Goal: Task Accomplishment & Management: Use online tool/utility

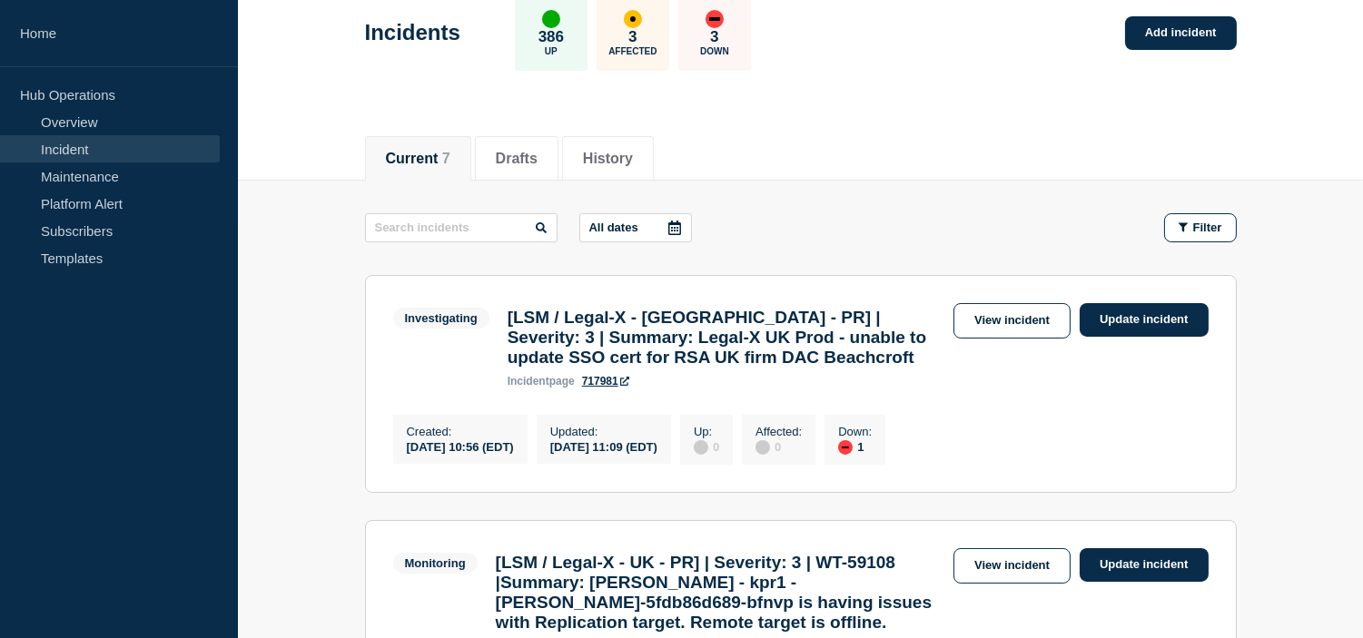
scroll to position [302, 0]
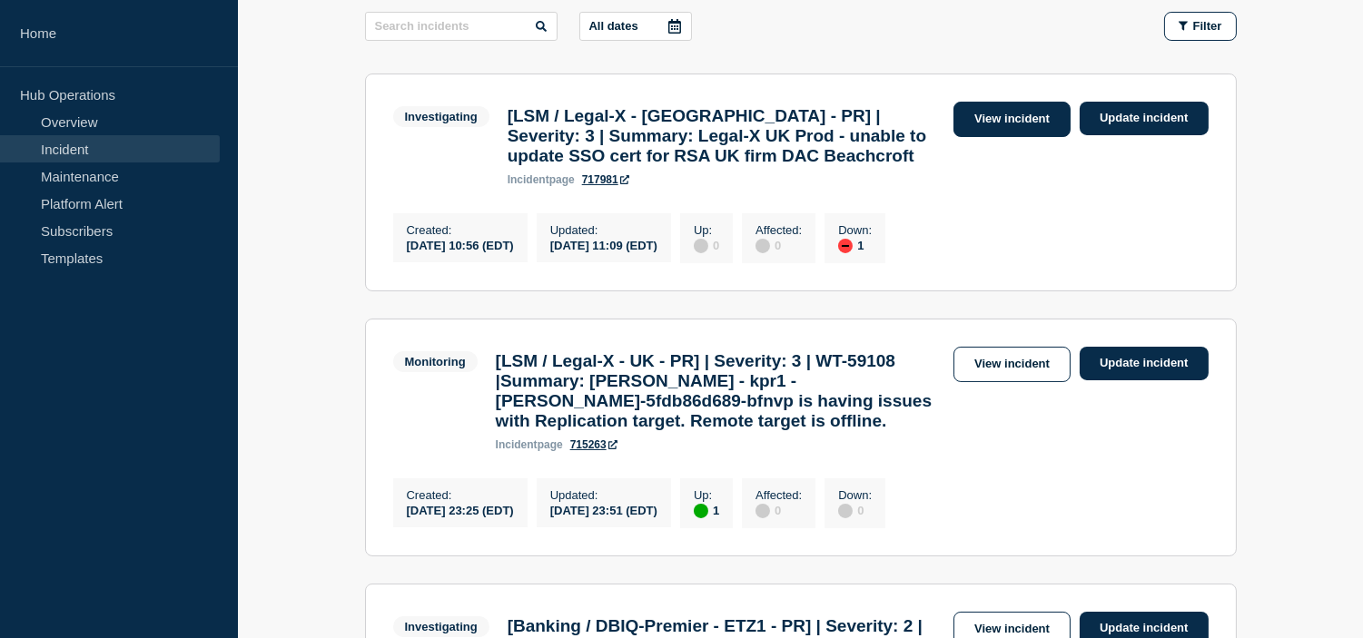
drag, startPoint x: 1013, startPoint y: 104, endPoint x: 1013, endPoint y: 133, distance: 29.1
click at [1013, 104] on link "View incident" at bounding box center [1011, 119] width 117 height 35
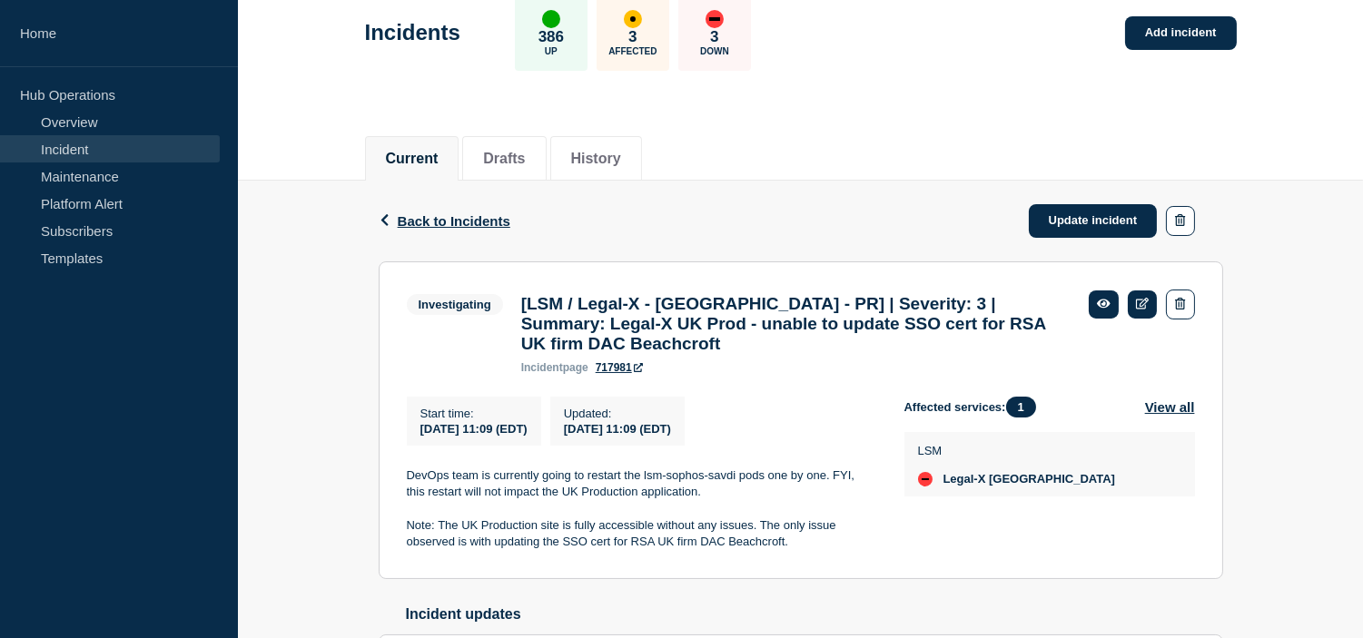
scroll to position [250, 0]
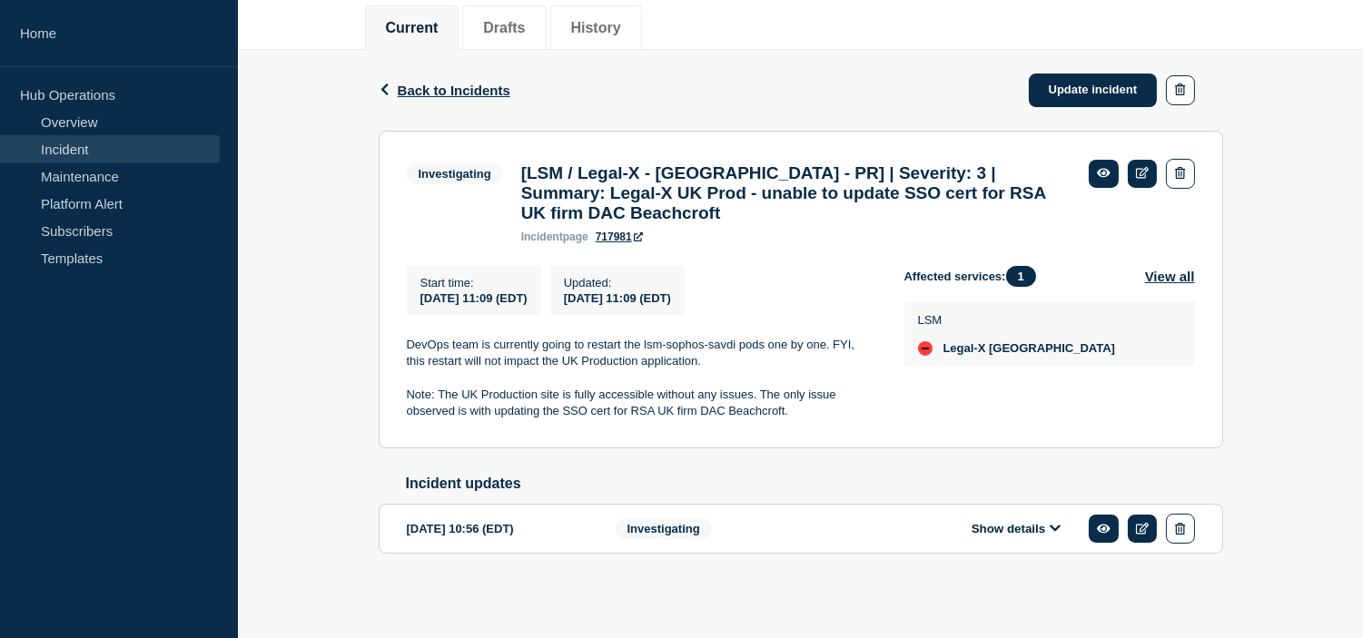
drag, startPoint x: 1077, startPoint y: 71, endPoint x: 878, endPoint y: 175, distance: 224.6
click at [1077, 74] on link "Update incident" at bounding box center [1093, 91] width 129 height 34
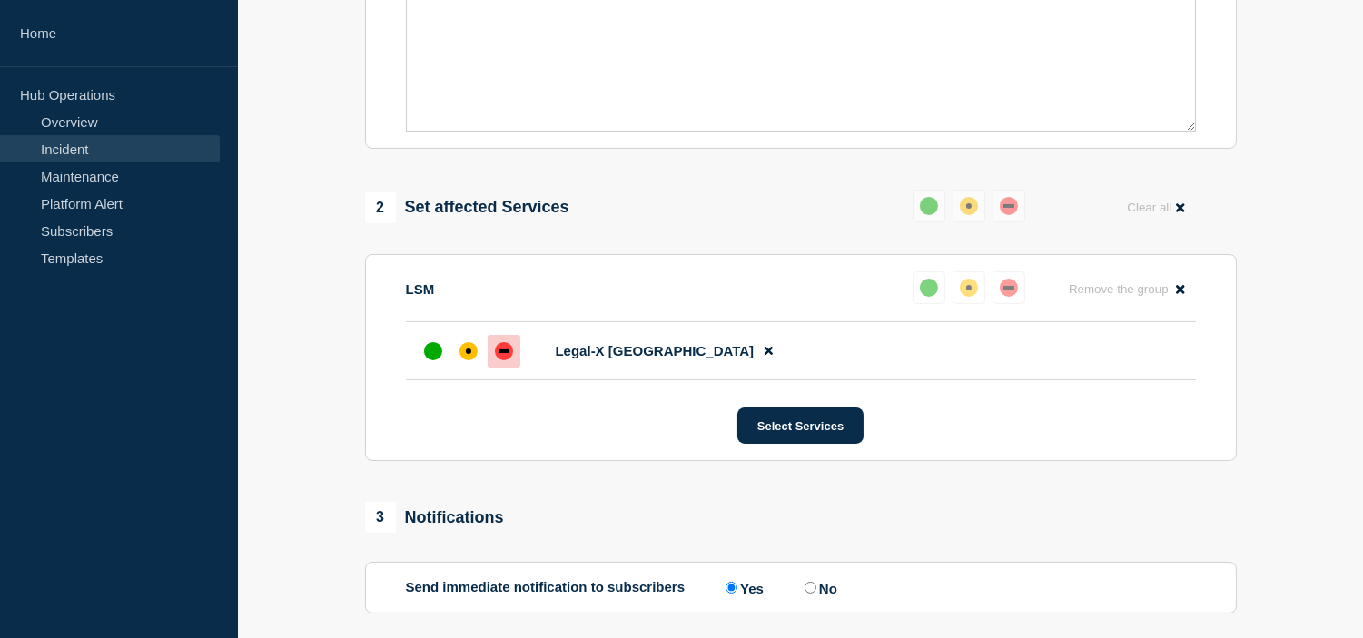
scroll to position [990, 0]
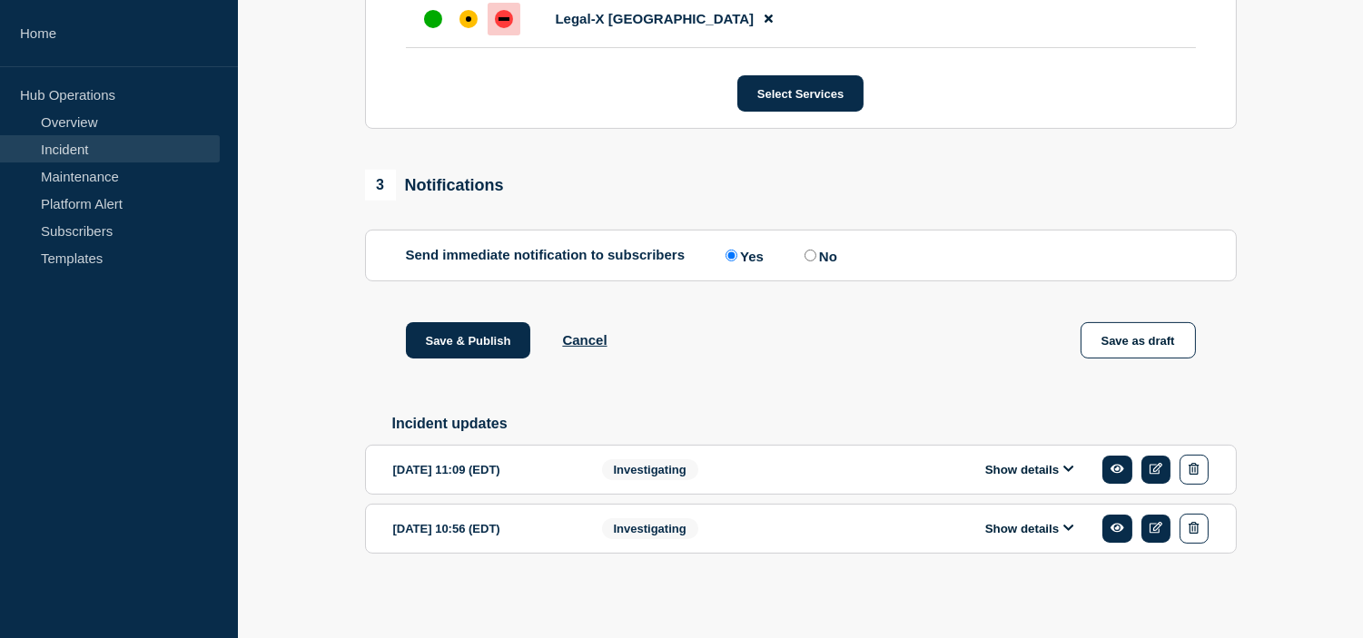
click at [1012, 542] on div "Show details" at bounding box center [1035, 529] width 348 height 30
click at [1003, 521] on button "Show details" at bounding box center [1030, 528] width 100 height 15
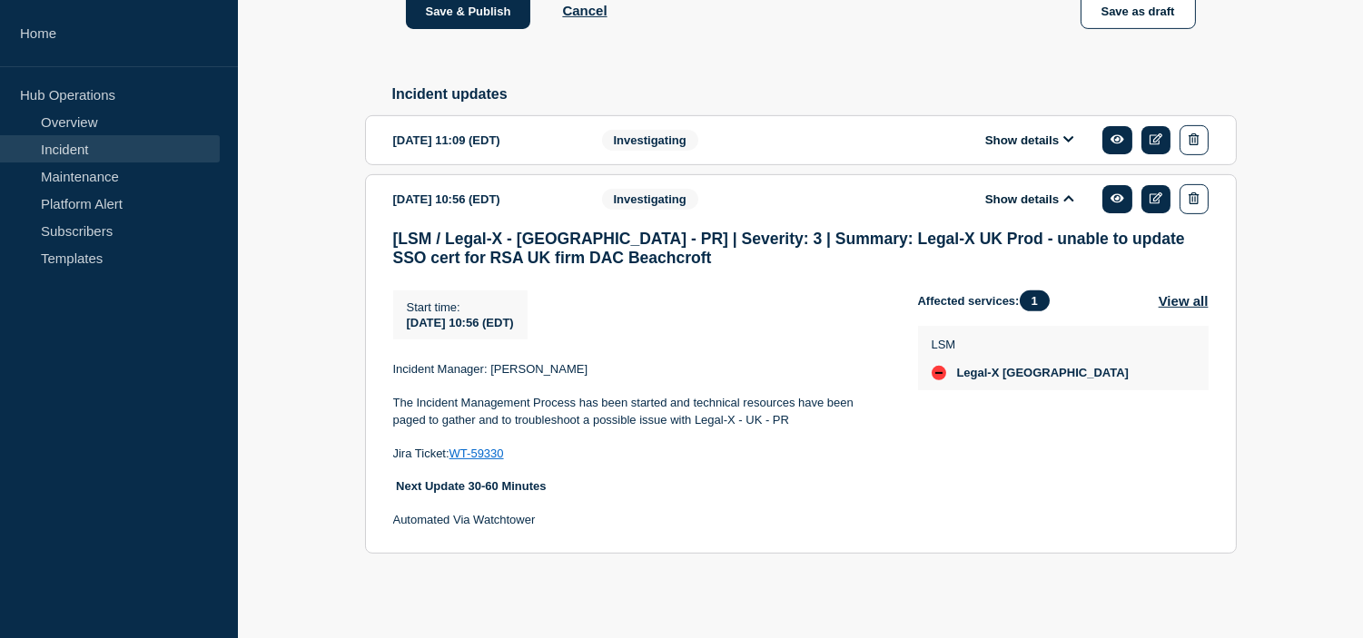
scroll to position [1321, 0]
drag, startPoint x: 529, startPoint y: 451, endPoint x: 454, endPoint y: 452, distance: 75.4
click at [454, 452] on p "Jira Ticket: WT-59330" at bounding box center [641, 454] width 496 height 16
copy p "WT-59330"
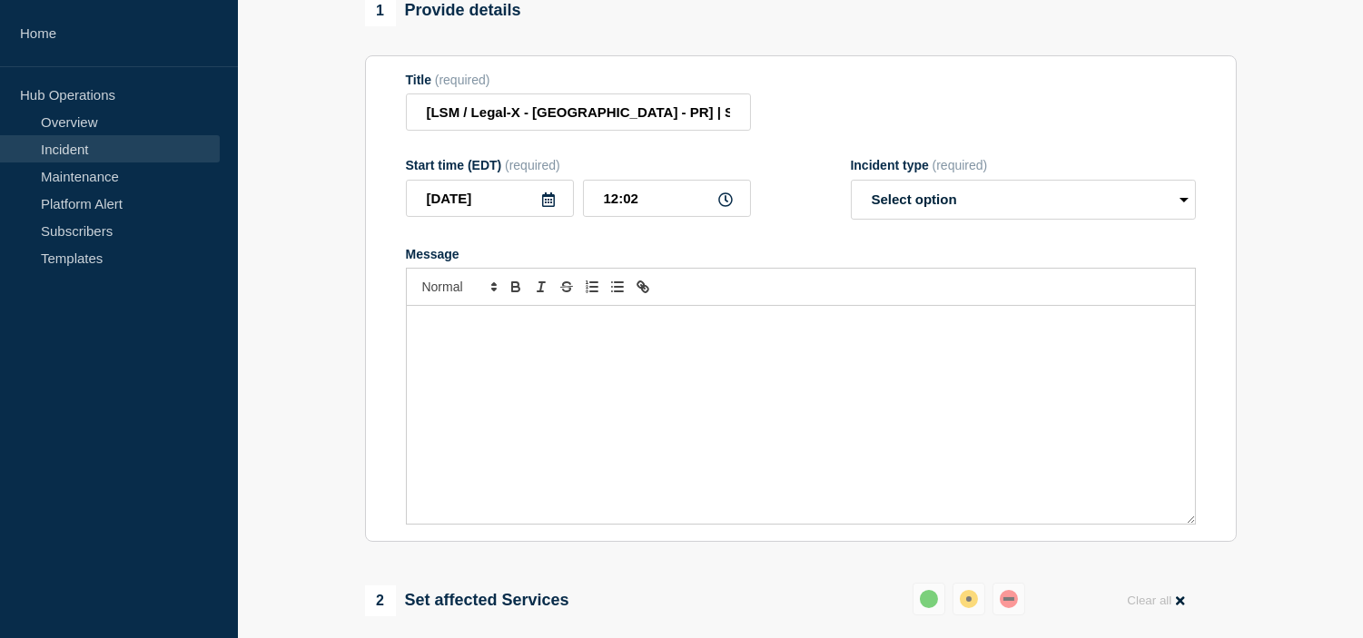
scroll to position [111, 0]
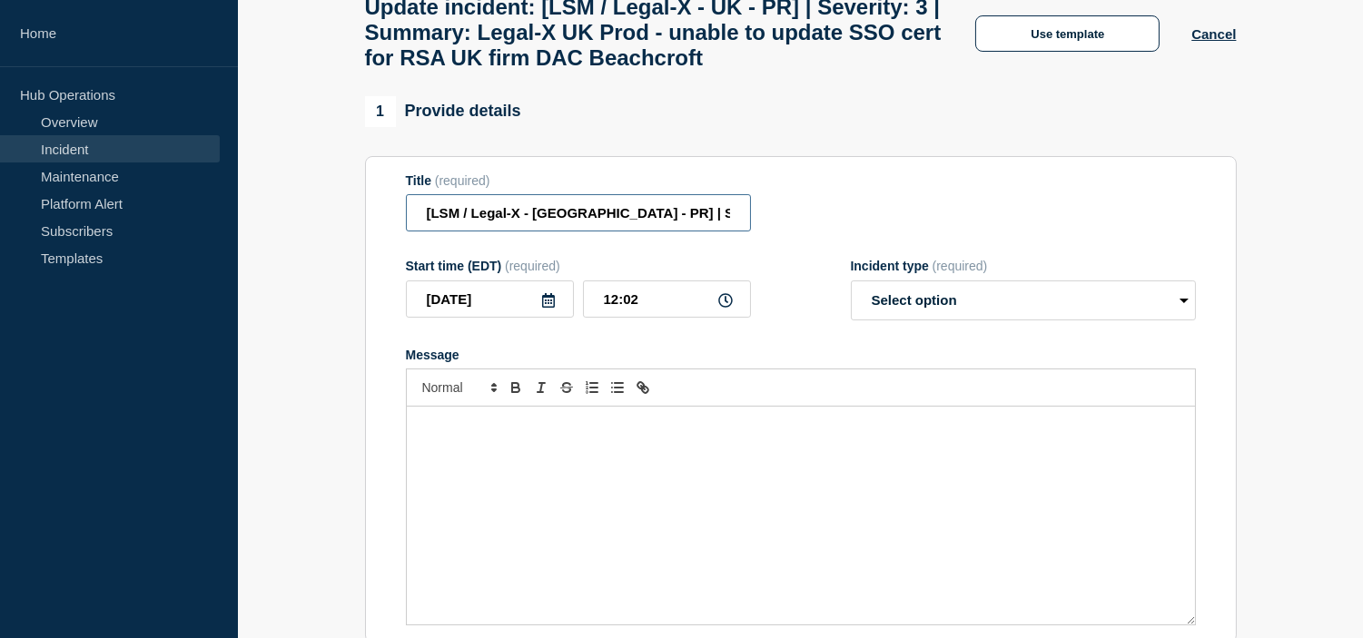
click at [676, 232] on input "[LSM / Legal-X - UK - PR] | Severity: 3 | Summary: Legal-X UK Prod - unable to …" at bounding box center [578, 212] width 345 height 37
paste input "WT-59330"
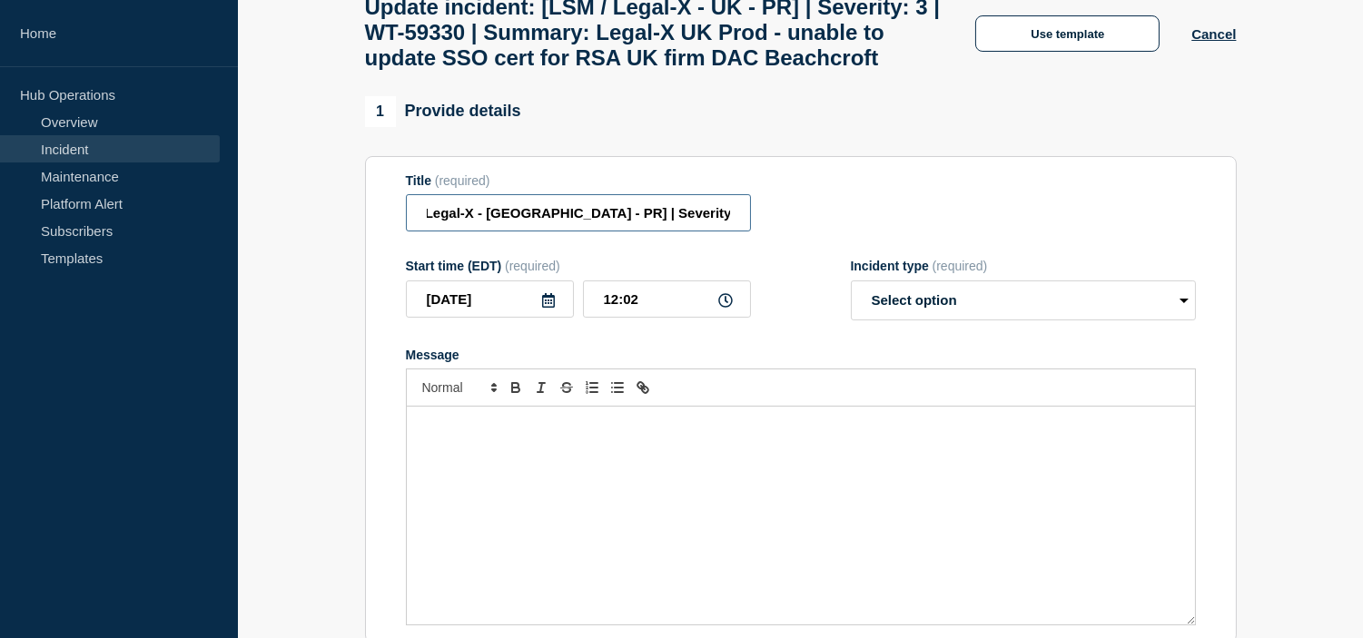
scroll to position [0, 58]
type input "[LSM / Legal-X - UK - PR] | Severity: 3 | WT-59330 | Summary: Legal-X UK Prod -…"
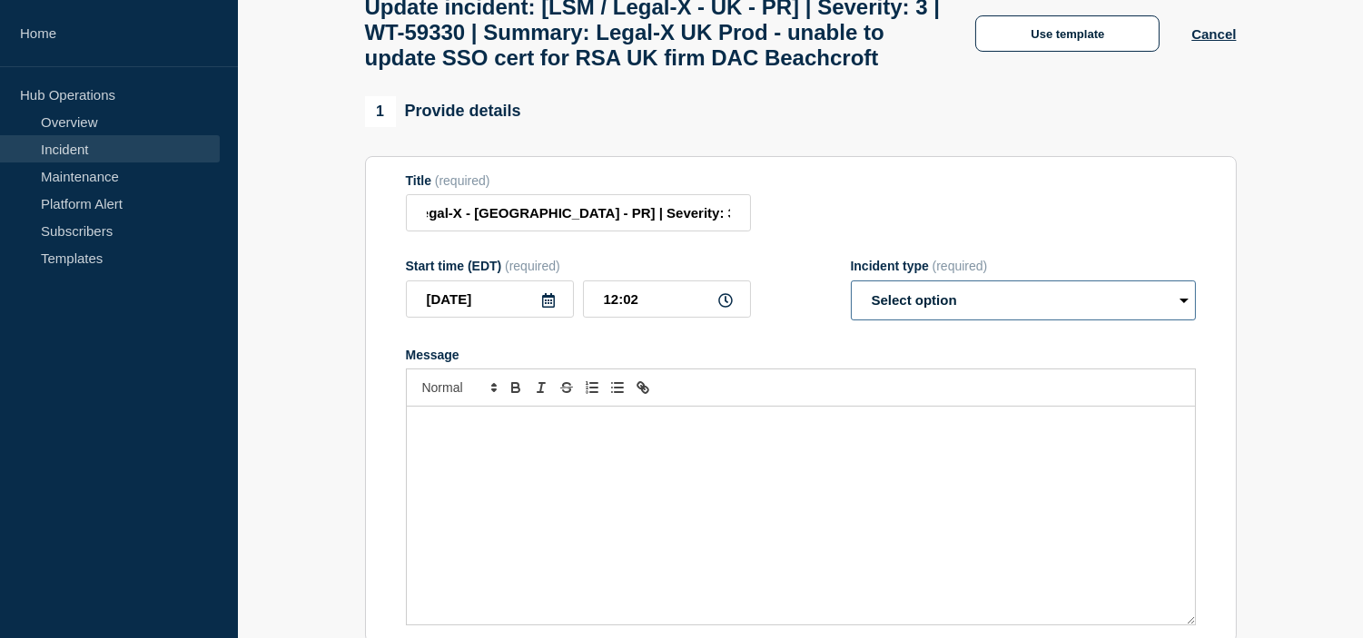
click at [897, 320] on select "Select option Investigating Identified Monitoring Resolved" at bounding box center [1023, 301] width 345 height 40
select select "investigating"
click at [851, 320] on select "Select option Investigating Identified Monitoring Resolved" at bounding box center [1023, 301] width 345 height 40
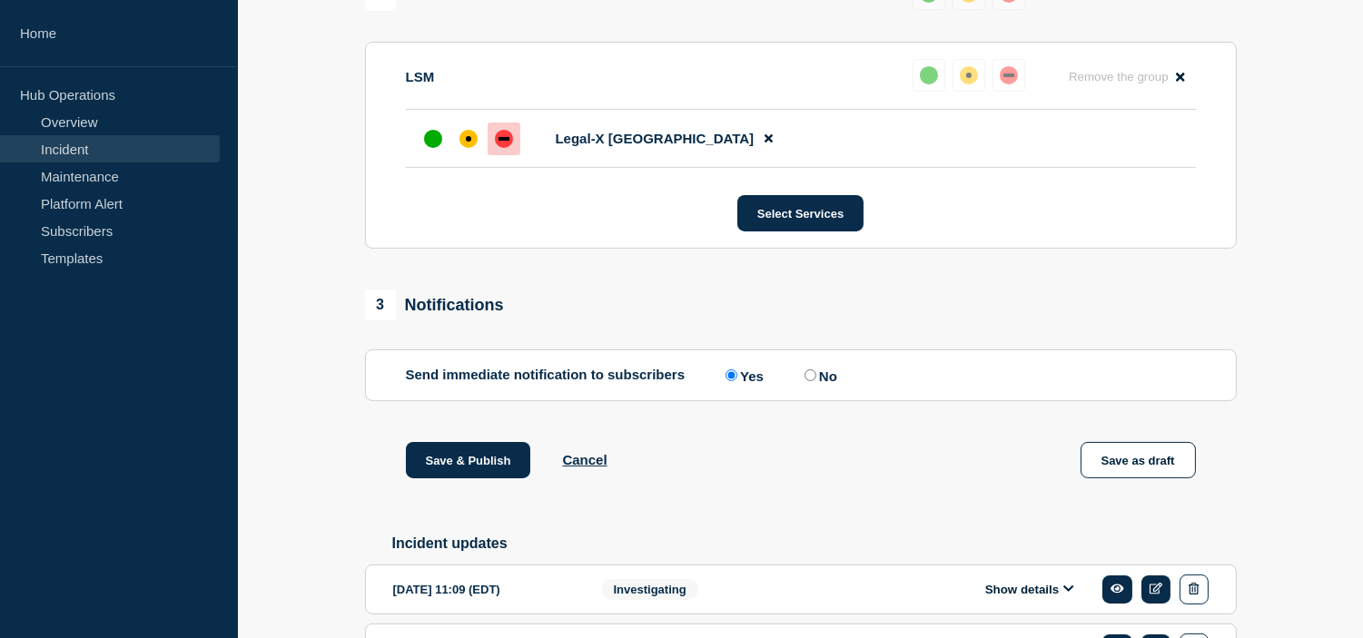
scroll to position [1220, 0]
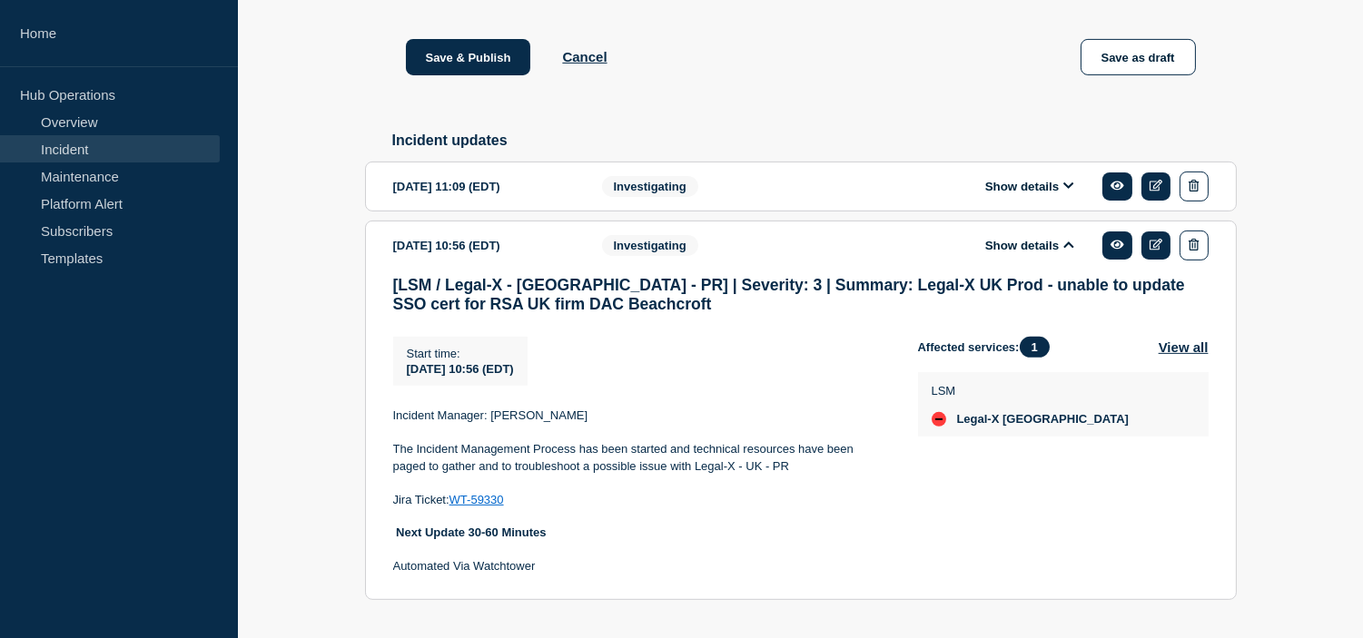
click at [1045, 194] on button "Show details" at bounding box center [1030, 186] width 100 height 15
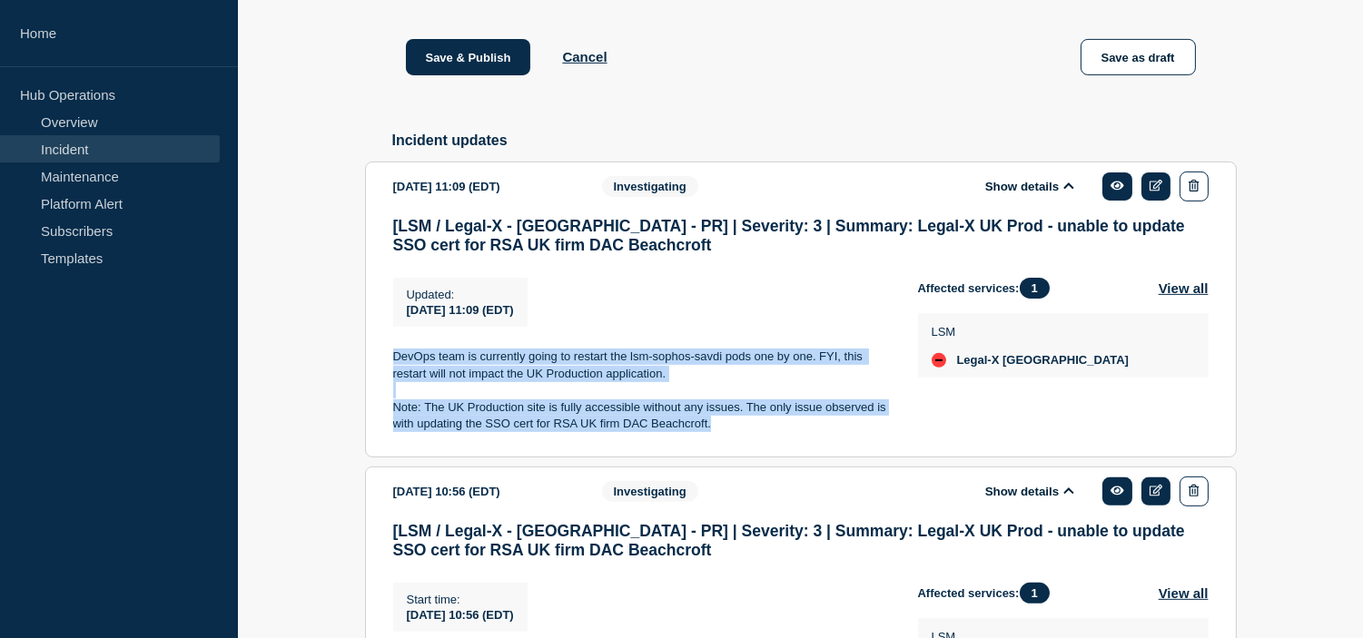
drag, startPoint x: 727, startPoint y: 483, endPoint x: 392, endPoint y: 406, distance: 343.8
click at [393, 406] on div "DevOps team is currently going to restart the lsm-sophos-savdi pods one by one.…" at bounding box center [641, 391] width 496 height 84
copy div "DevOps team is currently going to restart the lsm-sophos-savdi pods one by one.…"
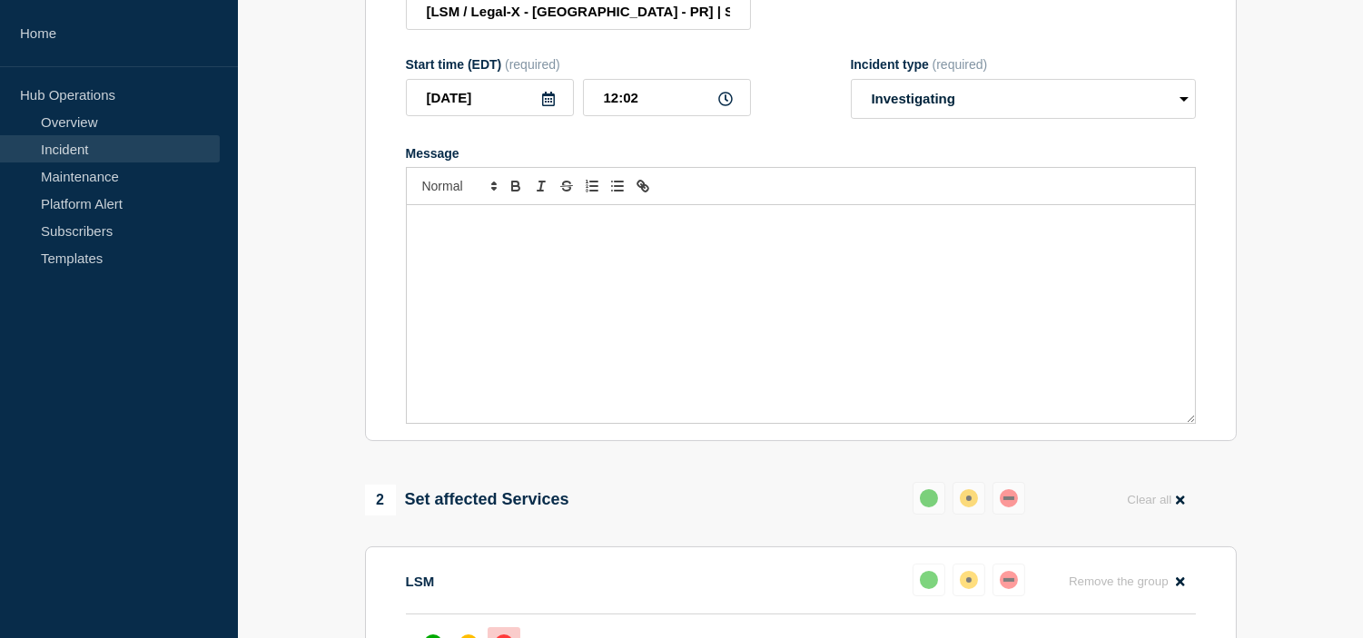
scroll to position [212, 0]
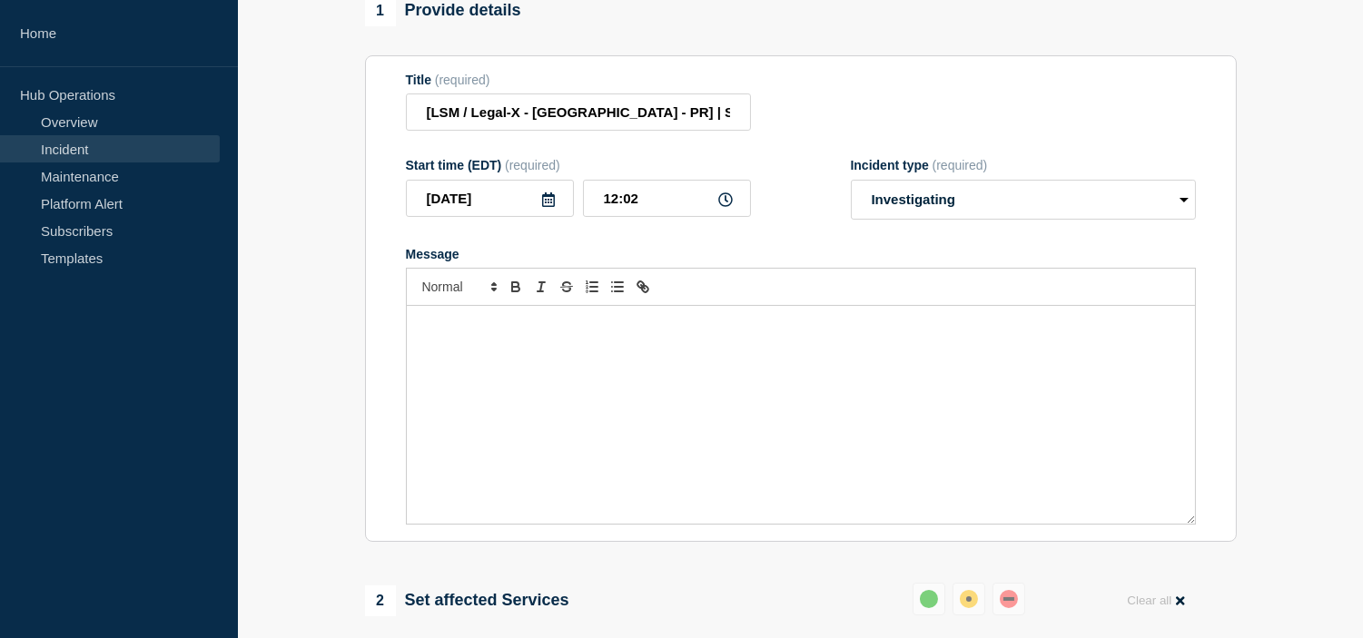
click at [560, 399] on div "Message" at bounding box center [801, 415] width 788 height 218
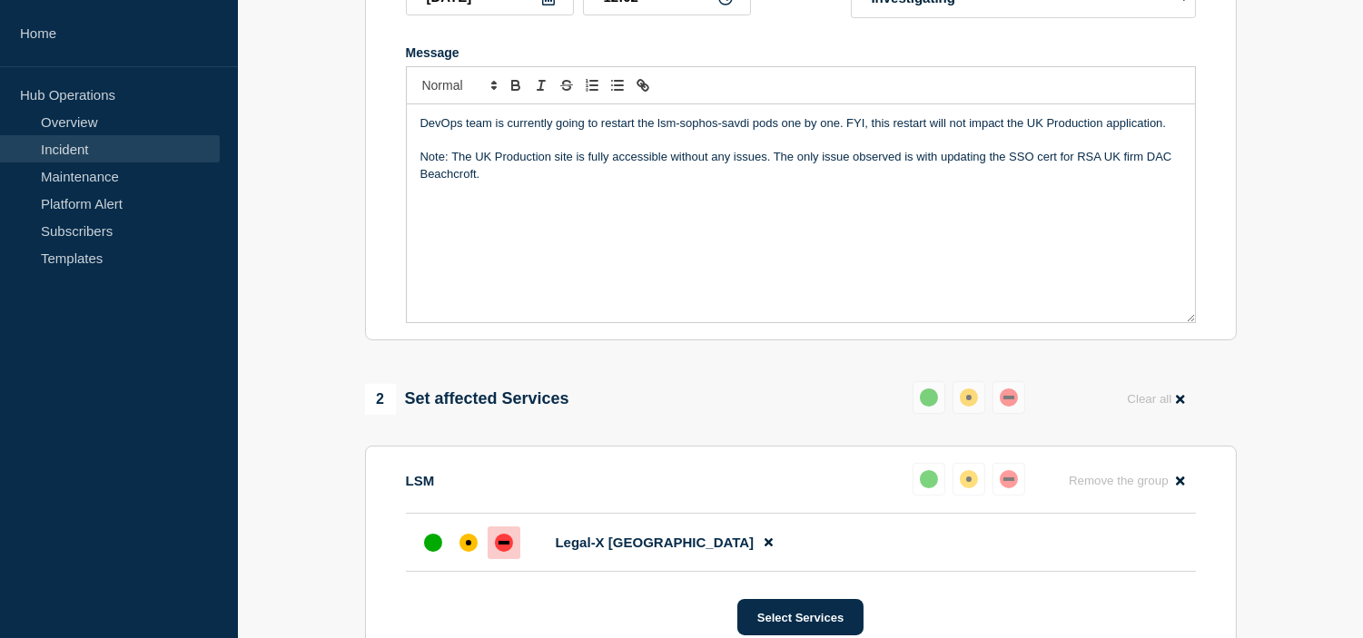
scroll to position [312, 0]
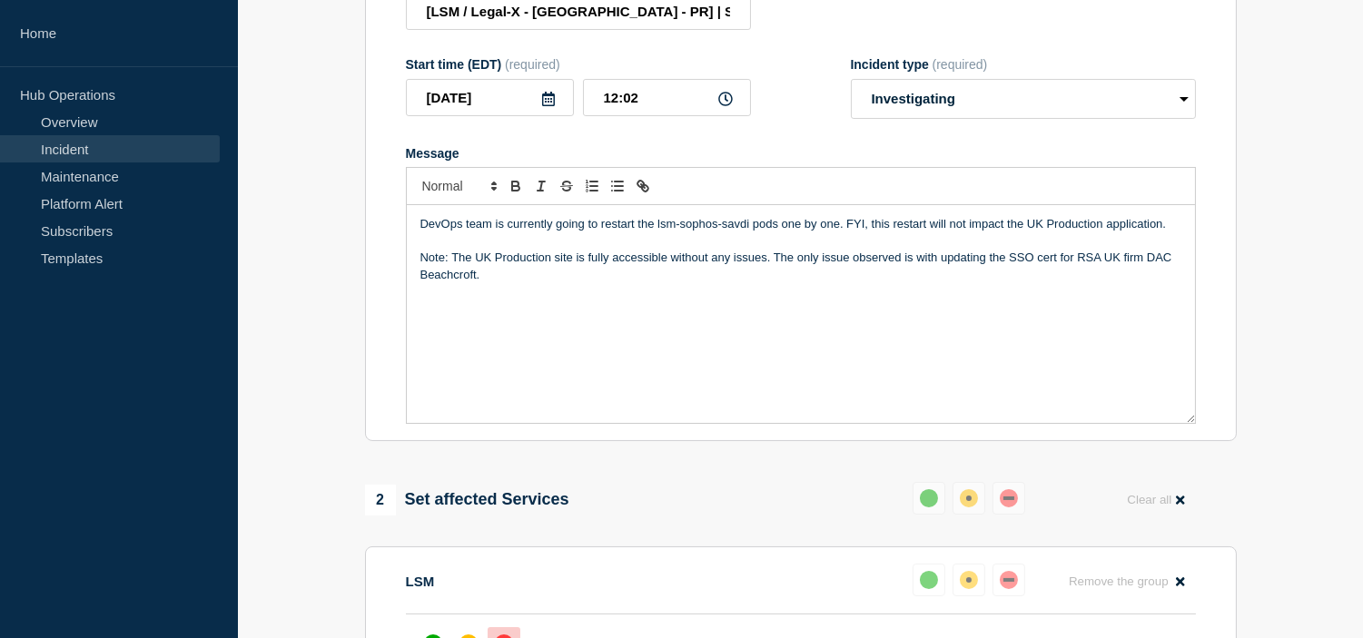
click at [494, 232] on p "DevOps team is currently going to restart the lsm-sophos-savdi pods one by one.…" at bounding box center [800, 224] width 761 height 16
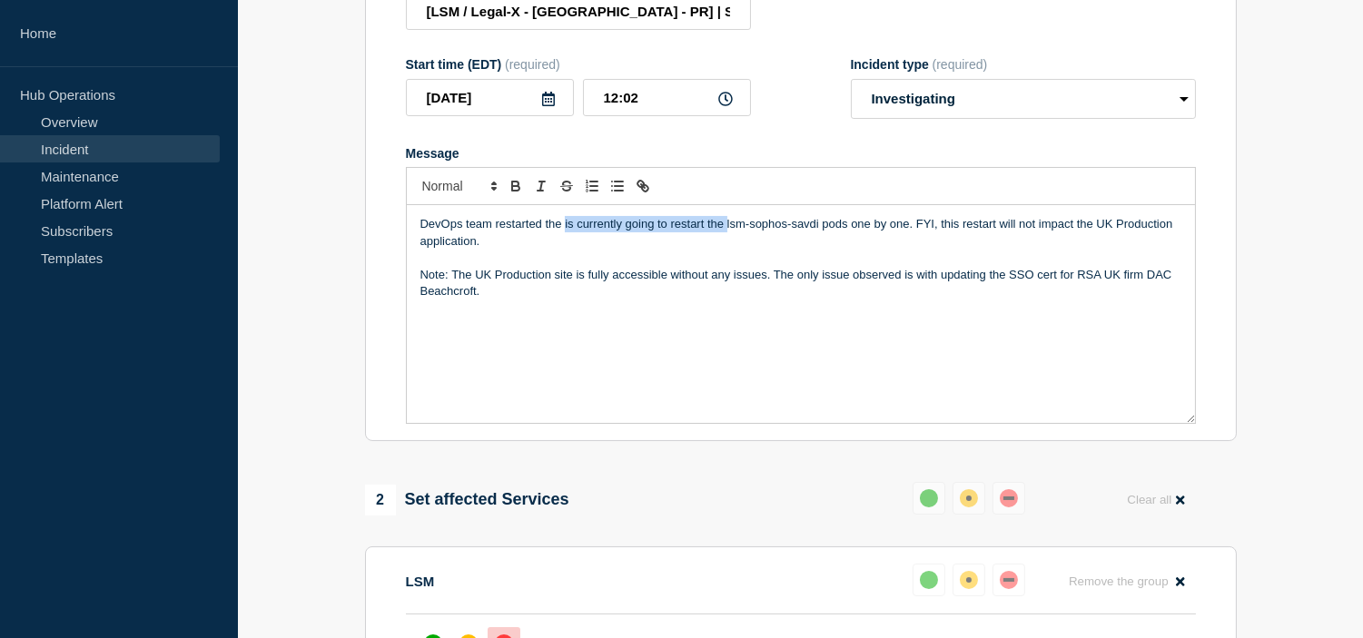
click at [726, 250] on p "DevOps team restarted the is currently going to restart the lsm-sophos-savdi po…" at bounding box center [800, 233] width 761 height 34
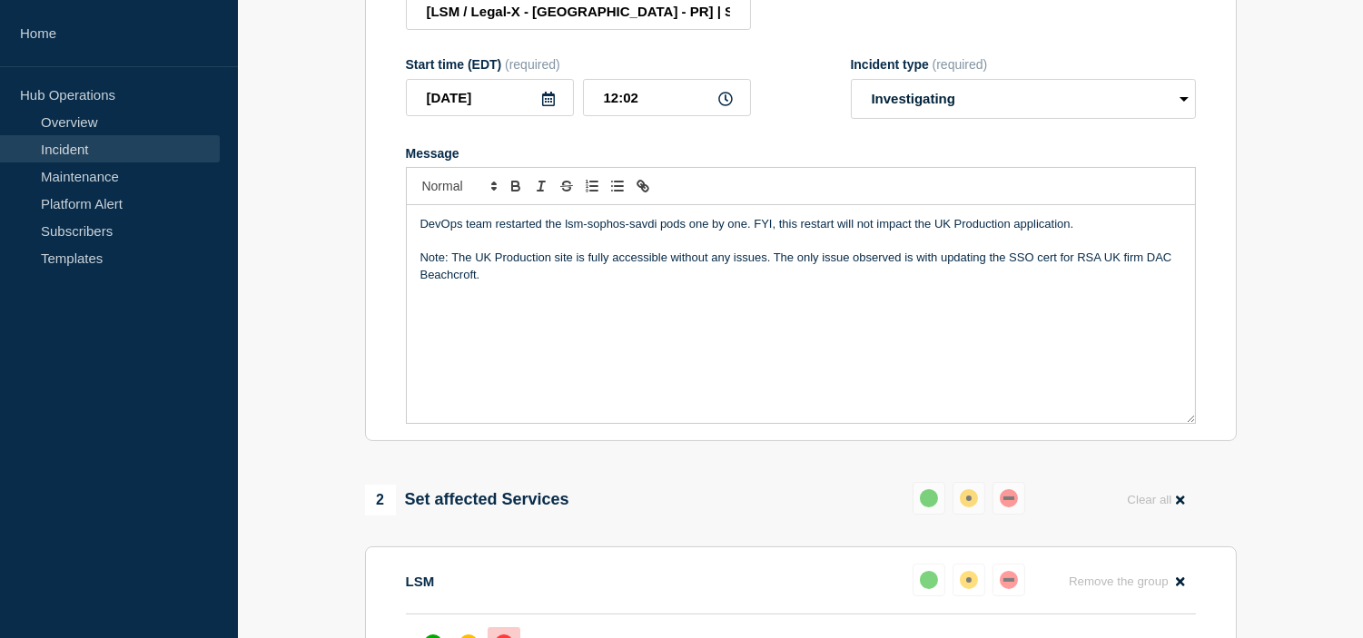
click at [686, 232] on p "DevOps team restarted the lsm-sophos-savdi pods one by one. FYI, this restart w…" at bounding box center [800, 224] width 761 height 16
click at [750, 232] on p "DevOps team restarted the lsm-sophos-savdi pods one by one. FYI, this restart w…" at bounding box center [800, 224] width 761 height 16
click at [831, 232] on p "DevOps team restarted the lsm-sophos-savdi pods but issue still persists. FYI, …" at bounding box center [800, 224] width 761 height 16
click at [927, 232] on p "DevOps team restarted the lsm-sophos-savdi pods but issue still persists. FYI, …" at bounding box center [800, 224] width 761 height 16
click at [800, 232] on p "DevOps team restarted the lsm-sophos-savdi pods but issue still persists. FYI, …" at bounding box center [800, 224] width 761 height 16
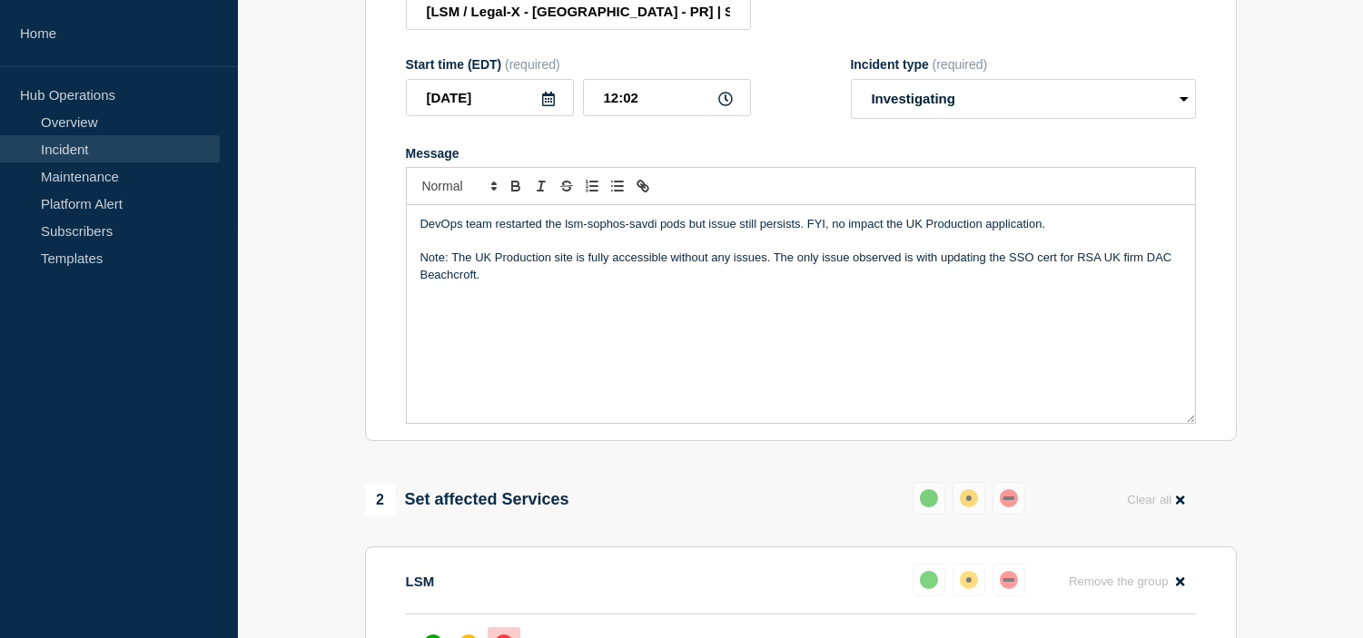
click at [805, 232] on p "DevOps team restarted the lsm-sophos-savdi pods but issue still persists. FYI, …" at bounding box center [800, 224] width 761 height 16
click at [1067, 232] on p "DevOps team restarted the lsm-sophos-savdi pods but issue still persists. FYI, …" at bounding box center [800, 224] width 761 height 16
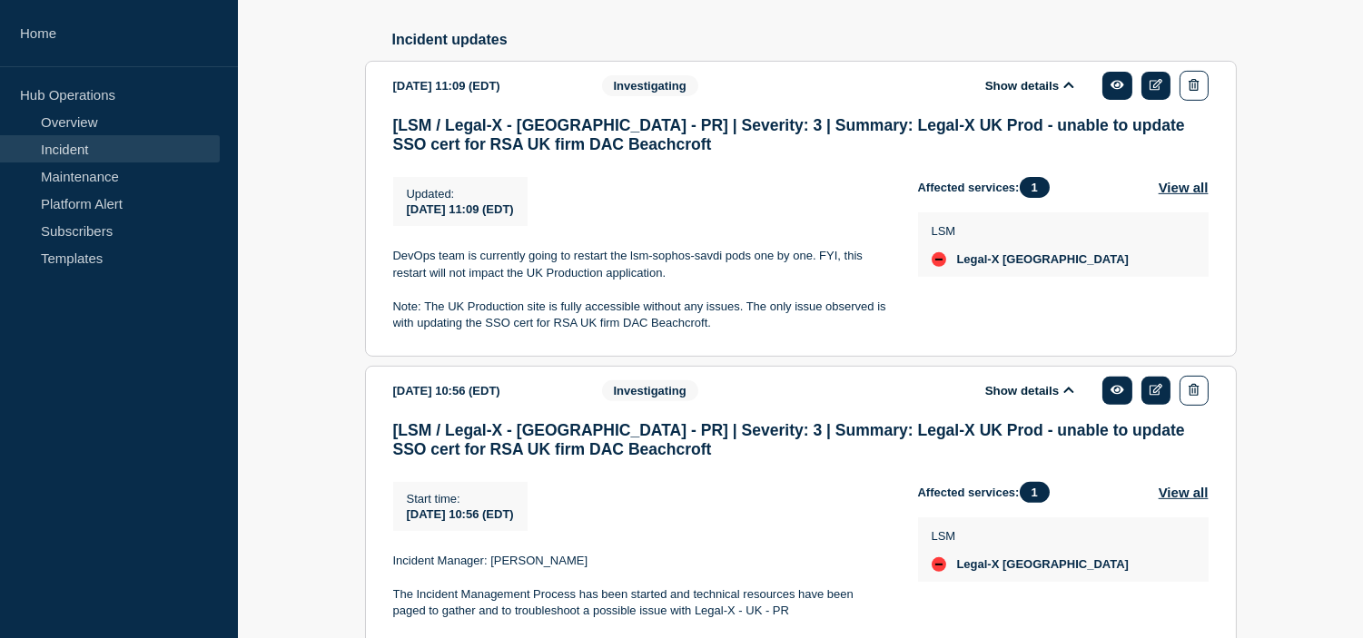
scroll to position [1567, 0]
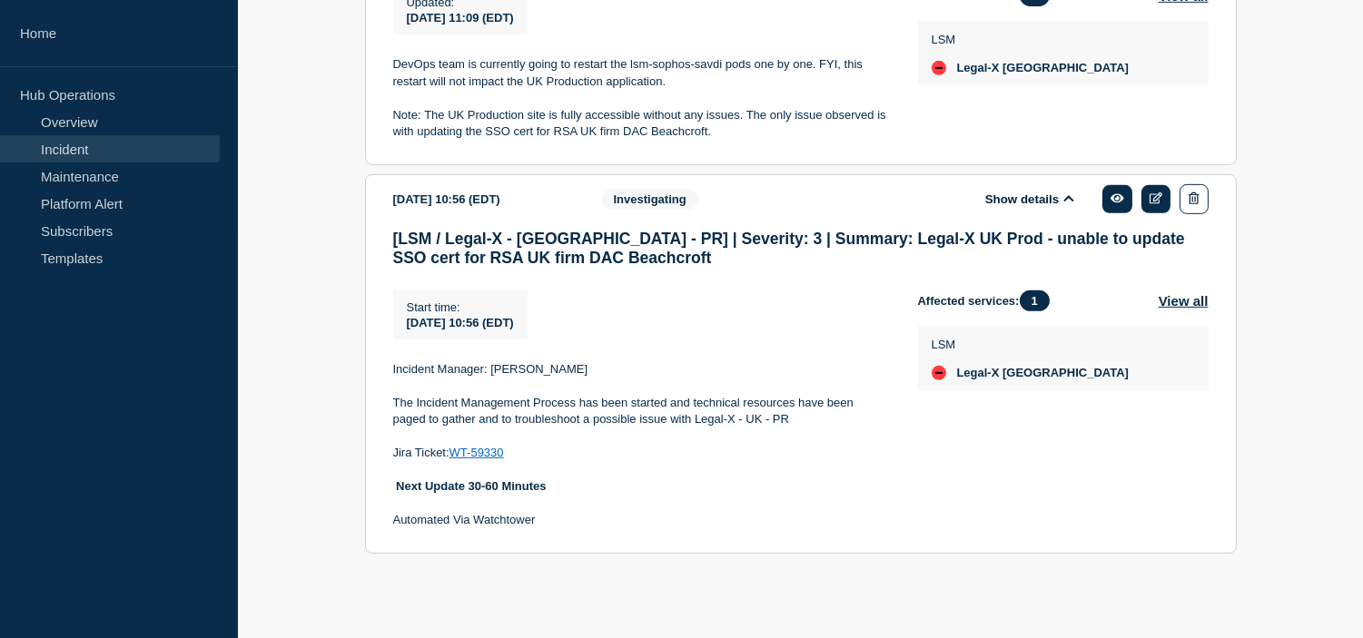
drag, startPoint x: 696, startPoint y: 401, endPoint x: 802, endPoint y: 419, distance: 106.9
click at [802, 419] on p "The Incident Management Process has been started and technical resources have b…" at bounding box center [641, 412] width 496 height 34
copy p "technical resources have been paged to gather and to troubleshoot a possible is…"
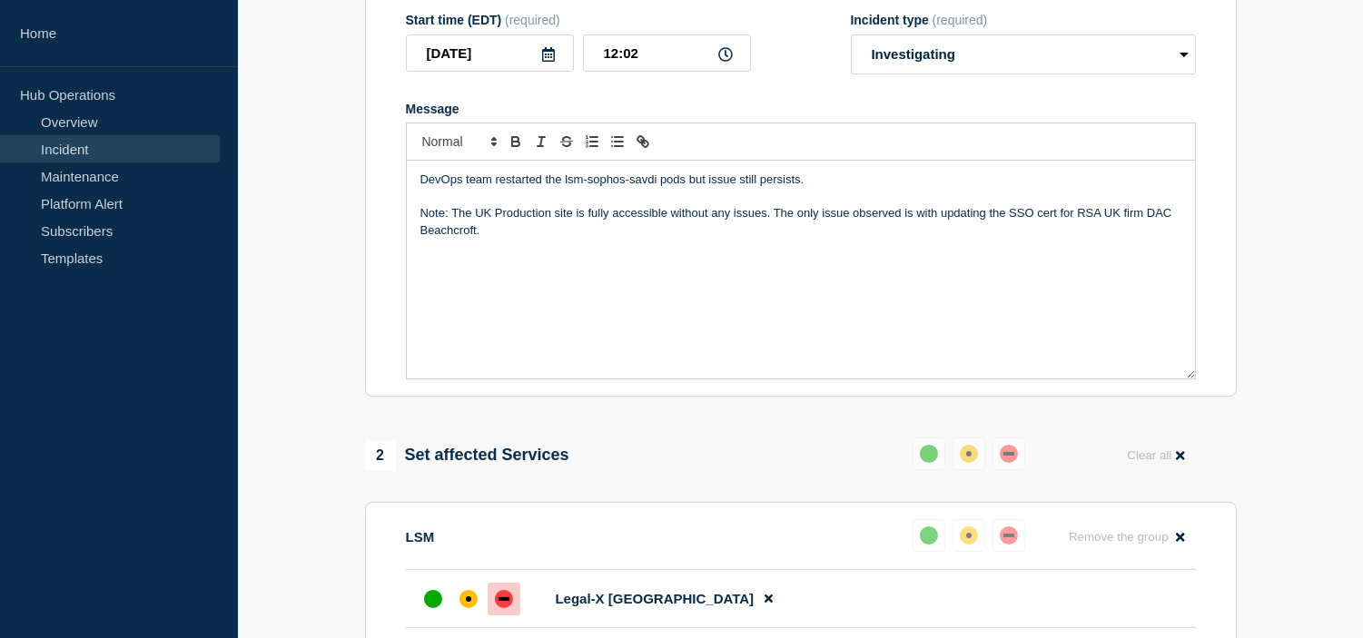
scroll to position [256, 0]
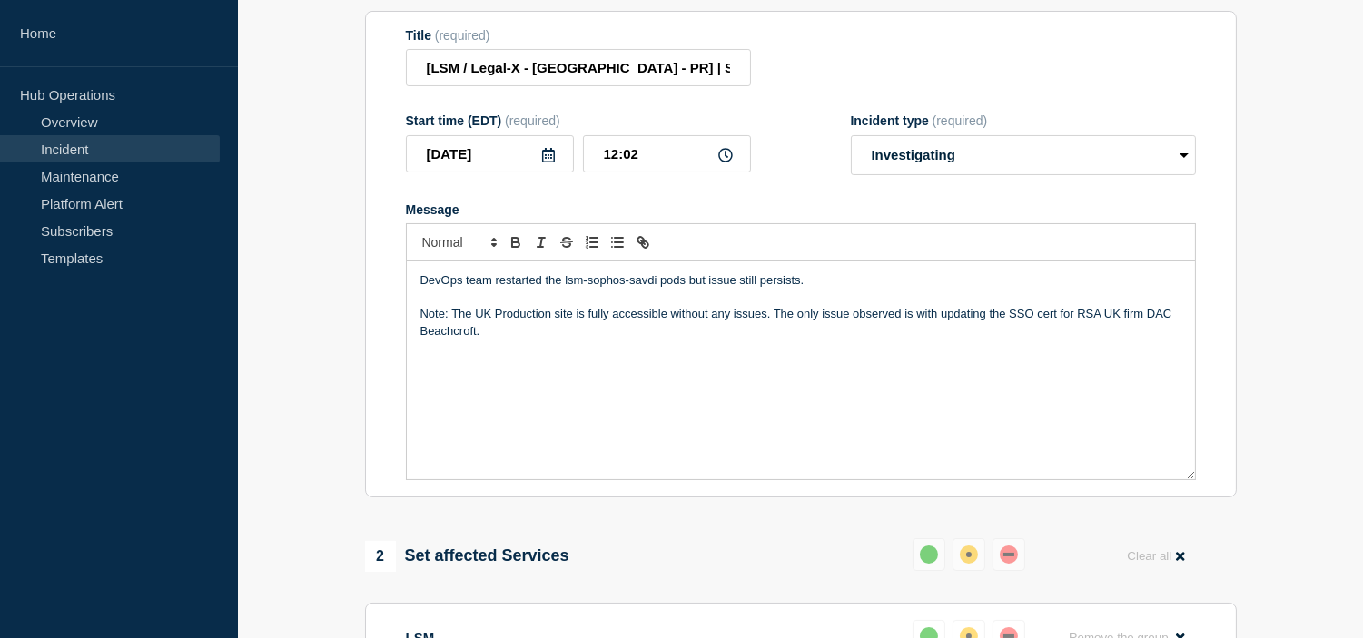
click at [817, 289] on p "DevOps team restarted the lsm-sophos-savdi pods but issue still persists." at bounding box center [800, 280] width 761 height 16
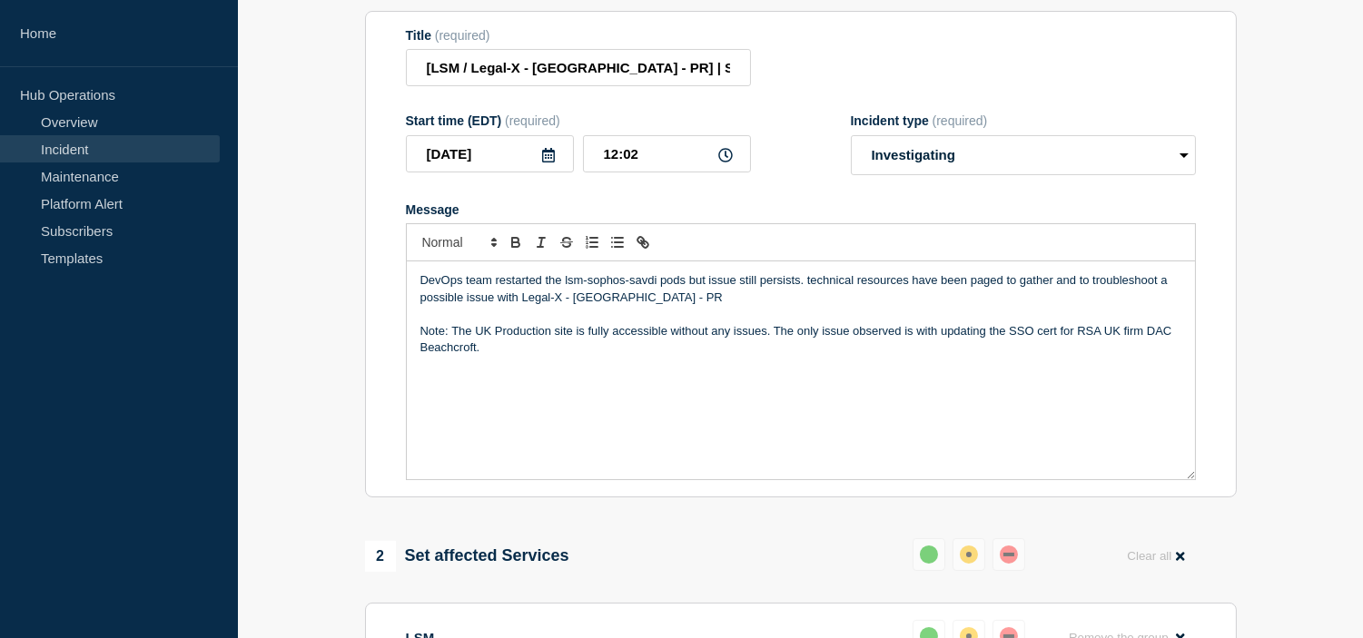
click at [804, 306] on p "DevOps team restarted the lsm-sophos-savdi pods but issue still persists. techn…" at bounding box center [800, 289] width 761 height 34
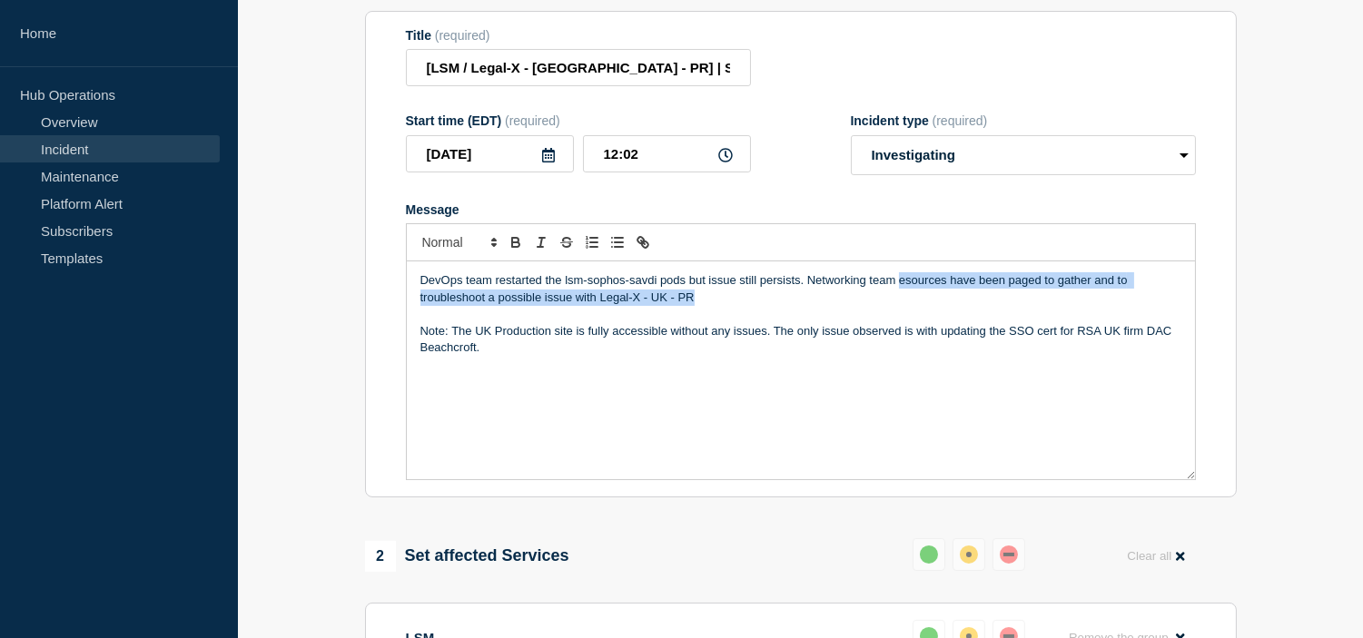
click at [710, 306] on p "DevOps team restarted the lsm-sophos-savdi pods but issue still persists. Netwo…" at bounding box center [800, 289] width 761 height 34
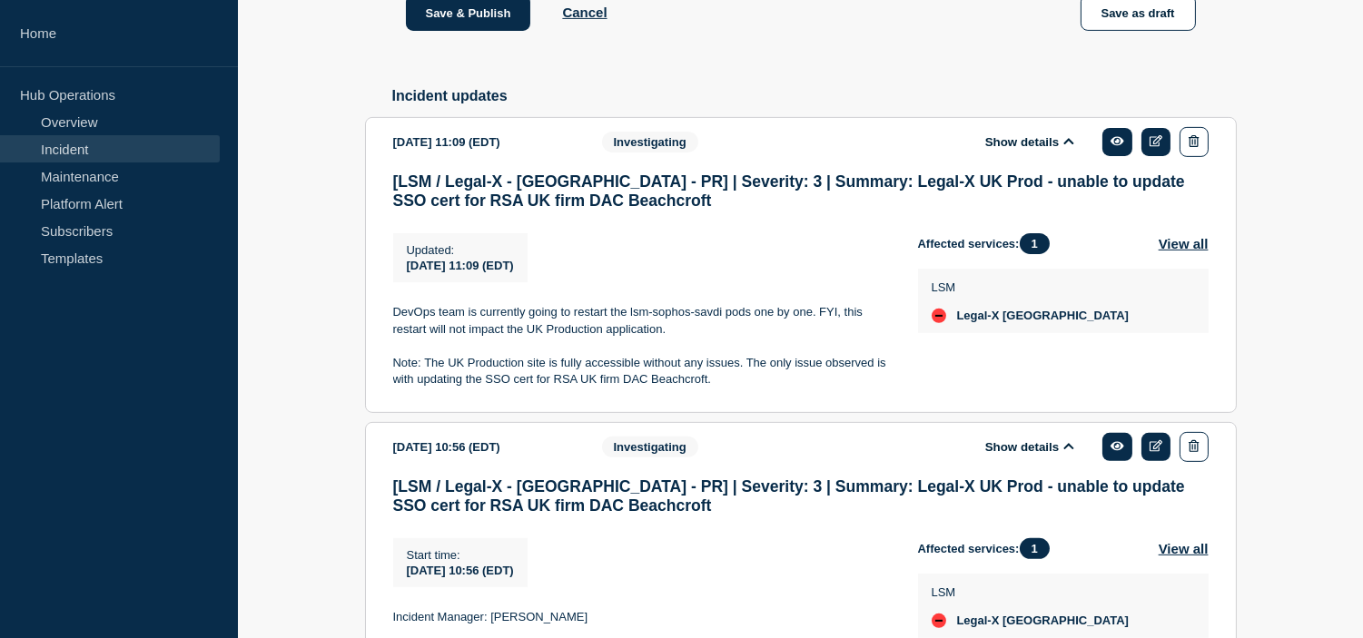
scroll to position [1567, 0]
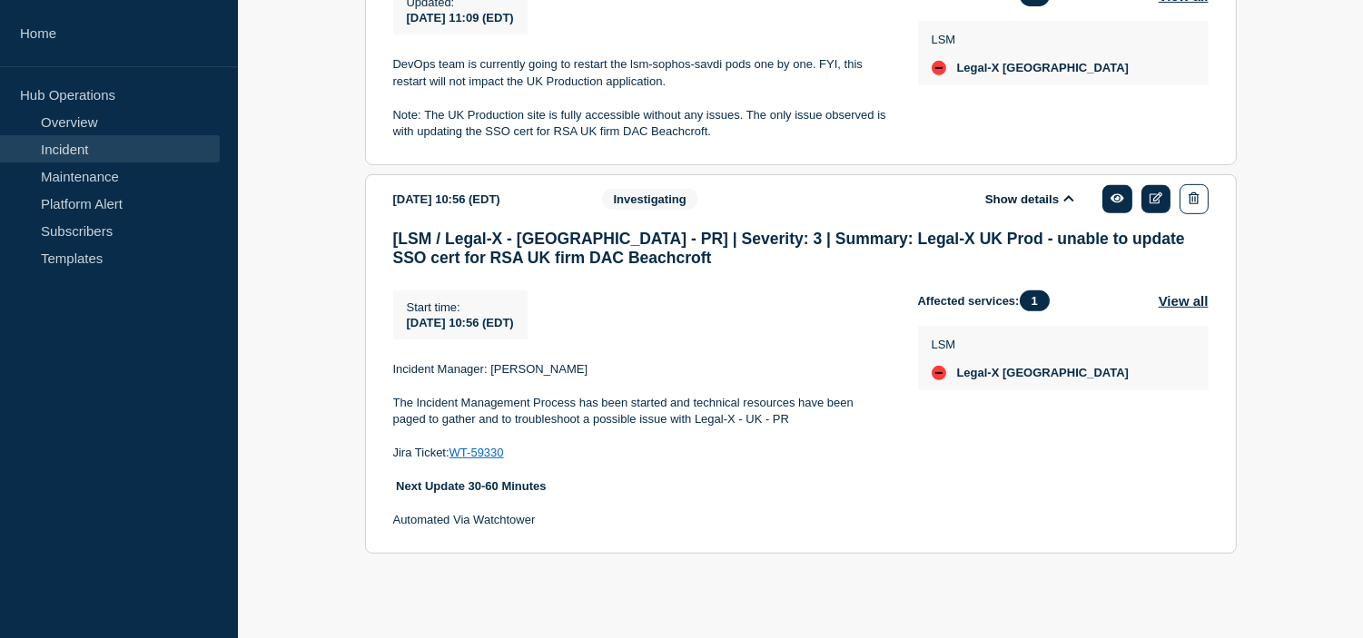
drag, startPoint x: 792, startPoint y: 419, endPoint x: 734, endPoint y: 419, distance: 58.1
click at [391, 394] on section "2025-09-17 10:56 (EDT) Show details Investigating [LSM / Legal-X - UK - PR] | S…" at bounding box center [801, 363] width 872 height 379
click at [804, 419] on p "The Incident Management Process has been started and technical resources have b…" at bounding box center [641, 412] width 496 height 34
click at [803, 421] on p "The Incident Management Process has been started and technical resources have b…" at bounding box center [641, 412] width 496 height 34
click at [409, 400] on p "The Incident Management Process has been started and technical resources have b…" at bounding box center [641, 412] width 496 height 34
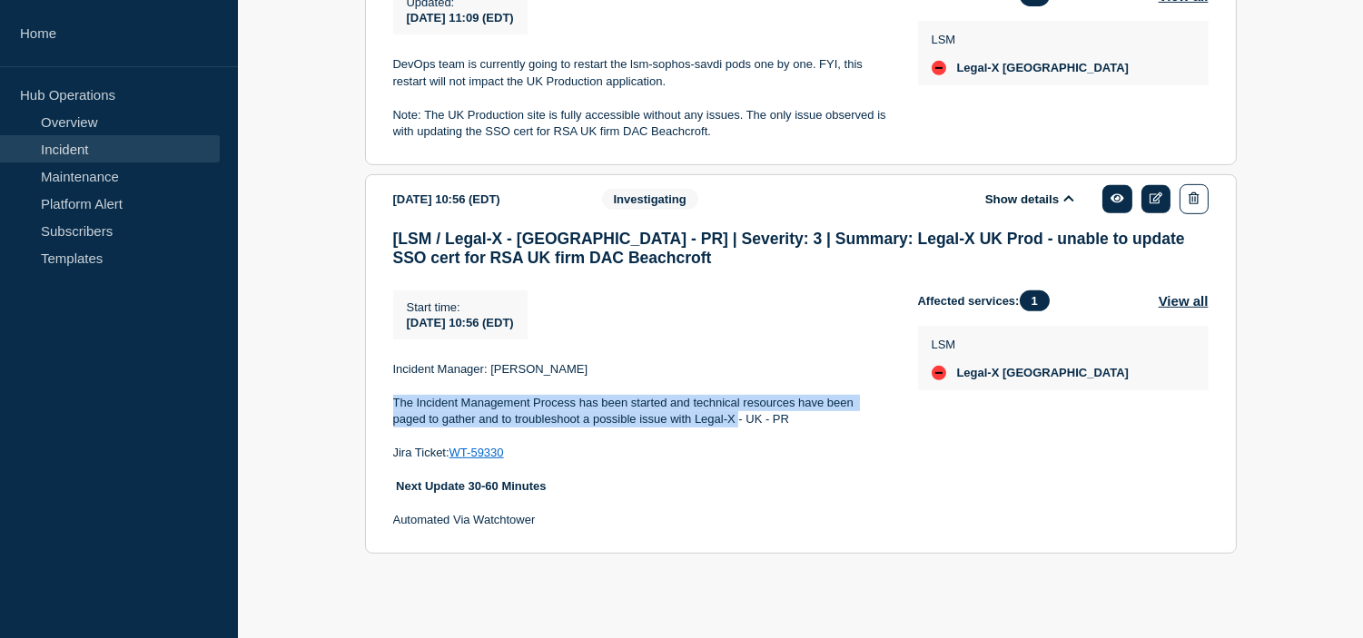
click at [734, 419] on p "The Incident Management Process has been started and technical resources have b…" at bounding box center [641, 412] width 496 height 34
copy p "The Incident Management Process has been started and technical resources have b…"
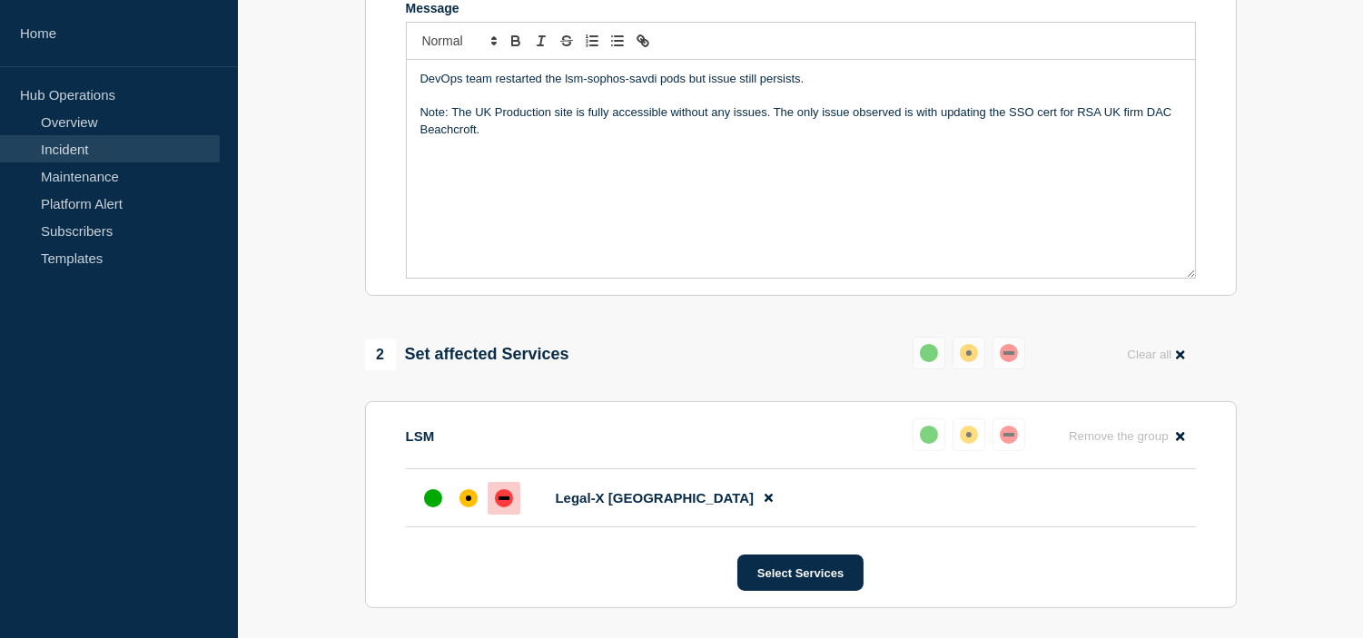
scroll to position [357, 0]
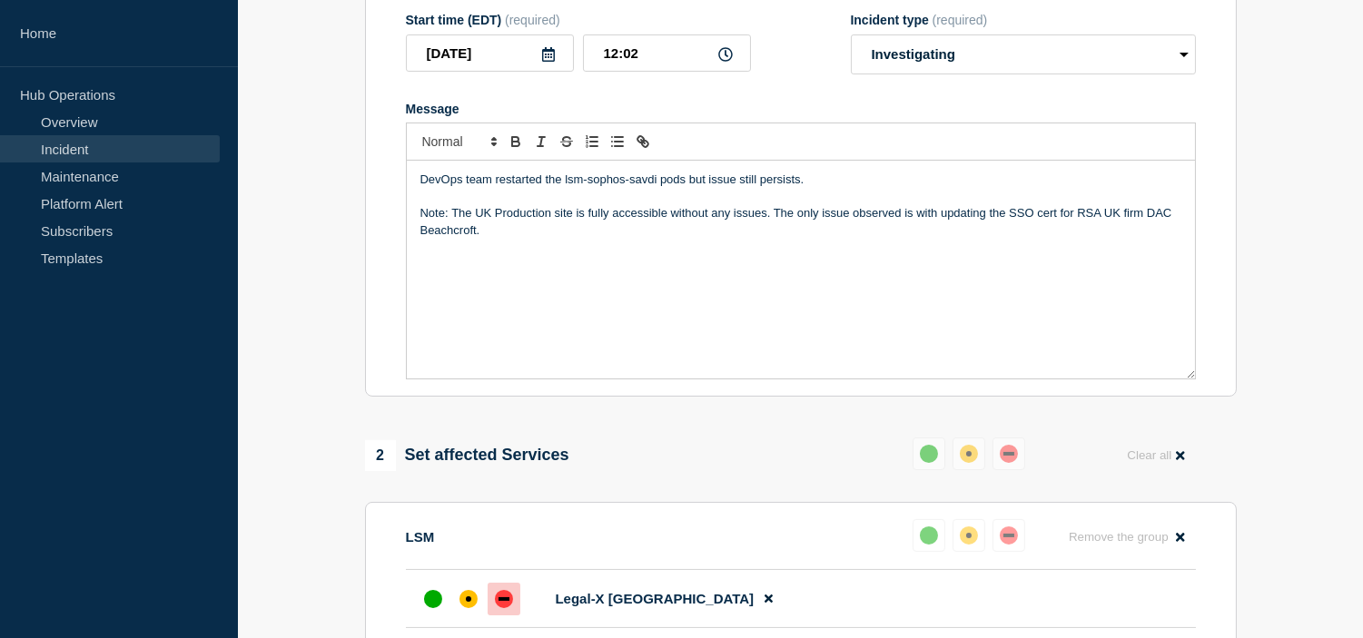
click at [823, 188] on p "DevOps team restarted the lsm-sophos-savdi pods but issue still persists." at bounding box center [800, 180] width 761 height 16
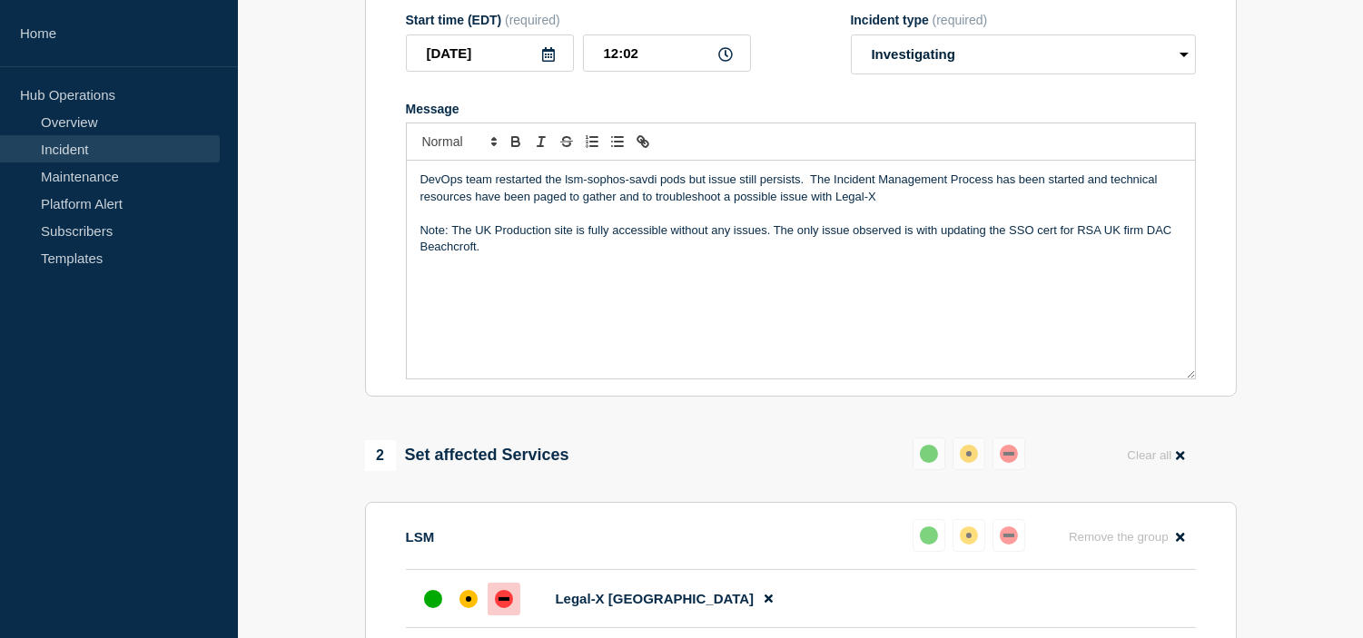
click at [806, 205] on p "DevOps team restarted the lsm-sophos-savdi pods but issue still persists. The I…" at bounding box center [800, 189] width 761 height 34
click at [1109, 205] on p "DevOps team restarted the lsm-sophos-savdi pods but issue still persists. The I…" at bounding box center [800, 189] width 761 height 34
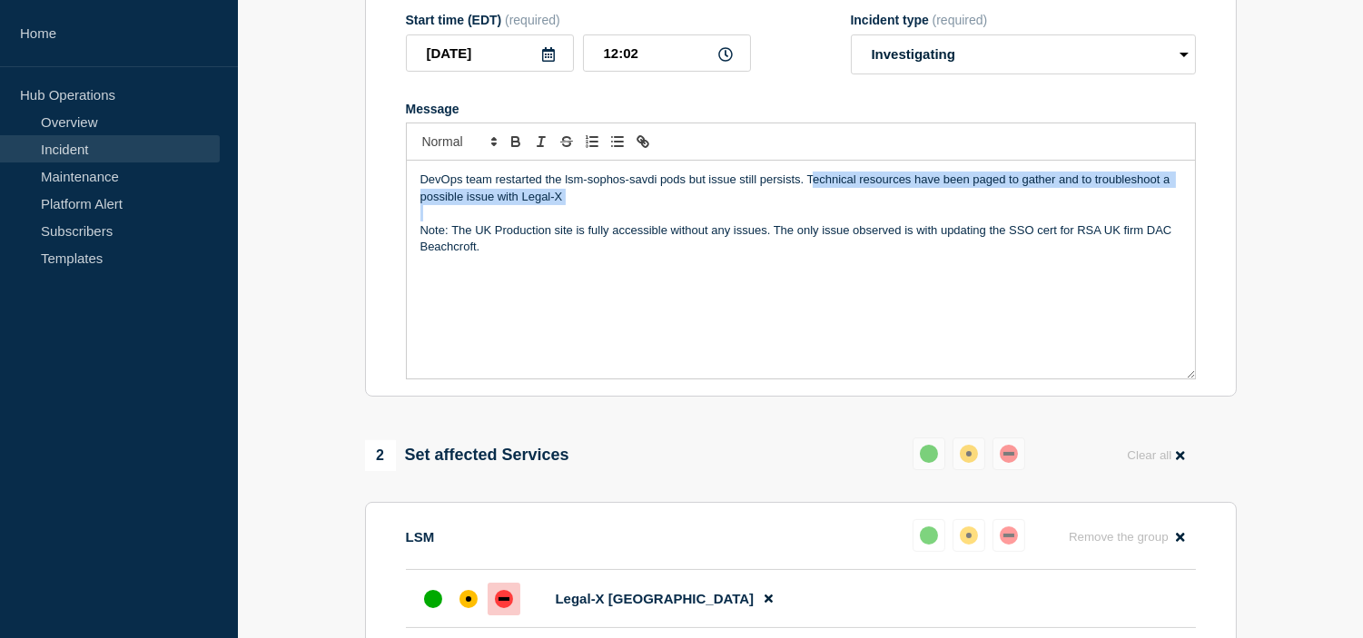
click at [627, 222] on p "Message" at bounding box center [800, 213] width 761 height 16
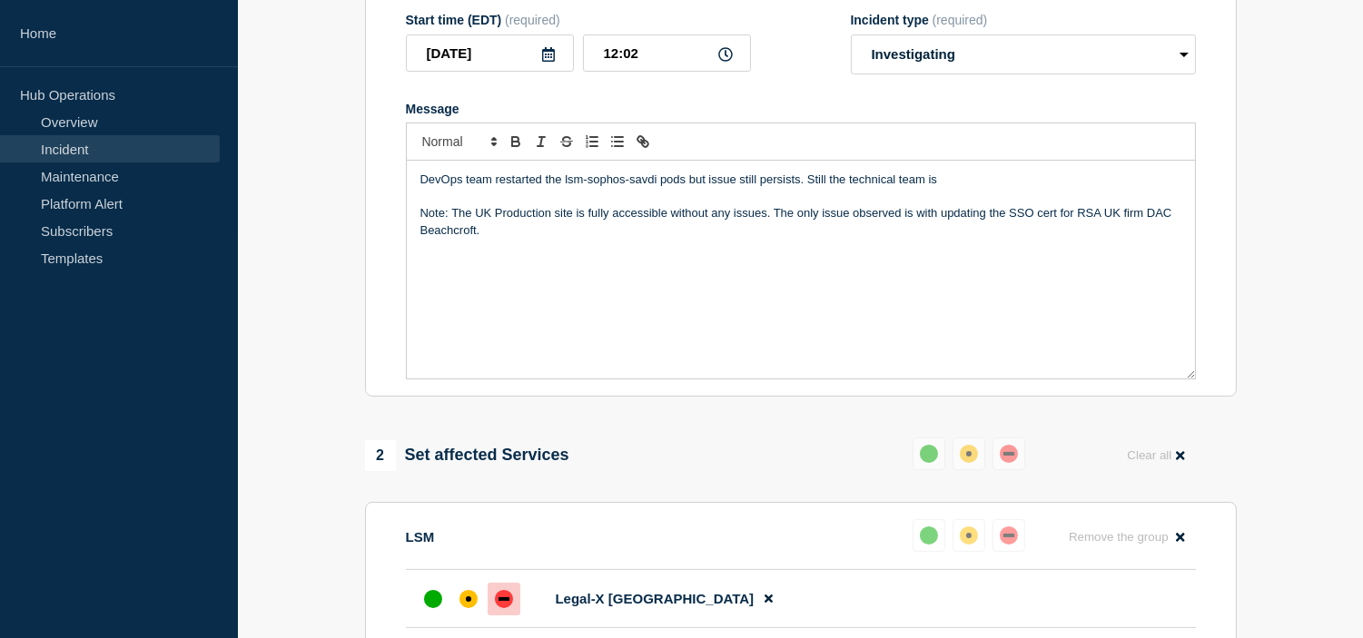
drag, startPoint x: 848, startPoint y: 224, endPoint x: 965, endPoint y: 228, distance: 117.2
click at [965, 188] on p "DevOps team restarted the lsm-sophos-savdi pods but issue still persists. Still…" at bounding box center [800, 180] width 761 height 16
click at [810, 188] on p "DevOps team restarted the lsm-sophos-savdi pods but issue still persists. Still…" at bounding box center [800, 180] width 761 height 16
click at [1002, 188] on p "DevOps team restarted the lsm-sophos-savdi pods but issue still persists. Still…" at bounding box center [800, 180] width 761 height 16
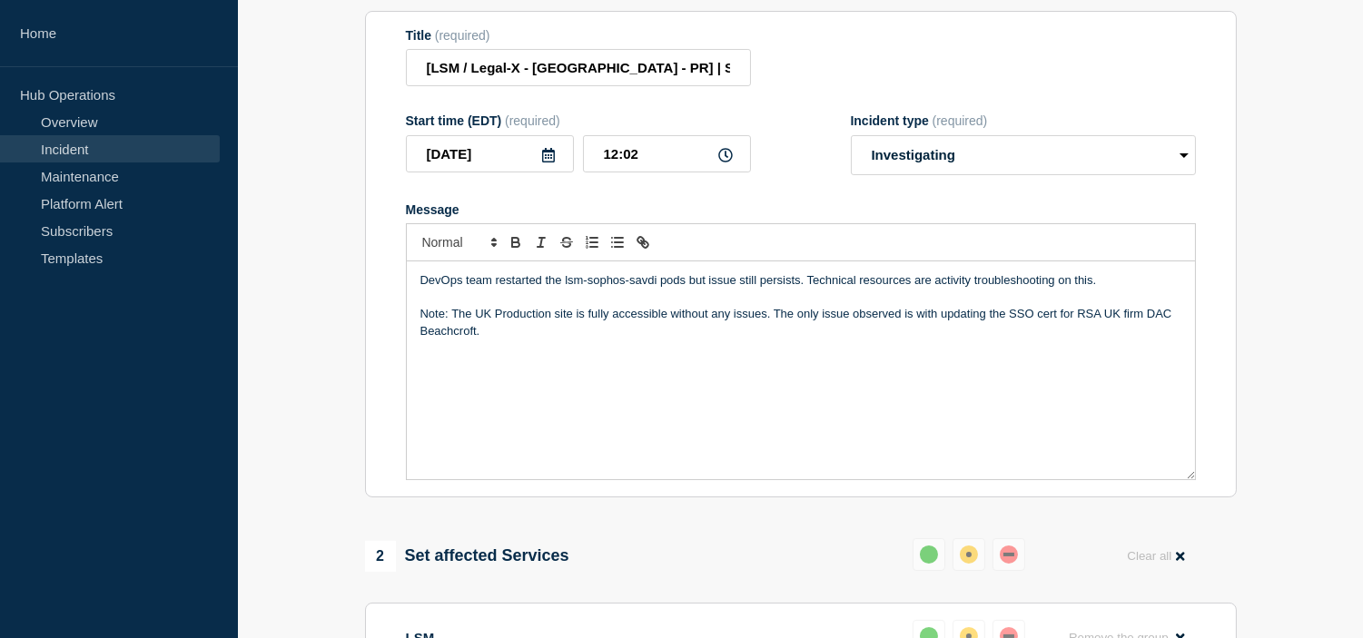
scroll to position [155, 0]
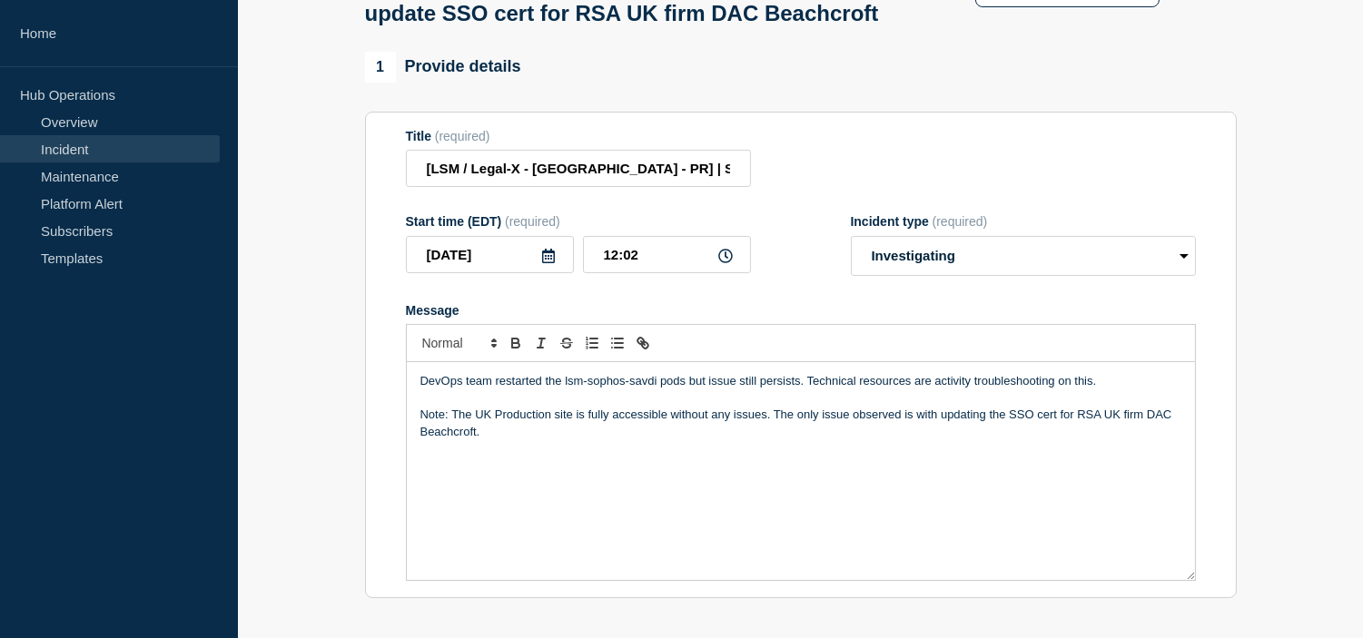
click at [421, 389] on p "DevOps team restarted the lsm-sophos-savdi pods but issue still persists. Techn…" at bounding box center [800, 381] width 761 height 16
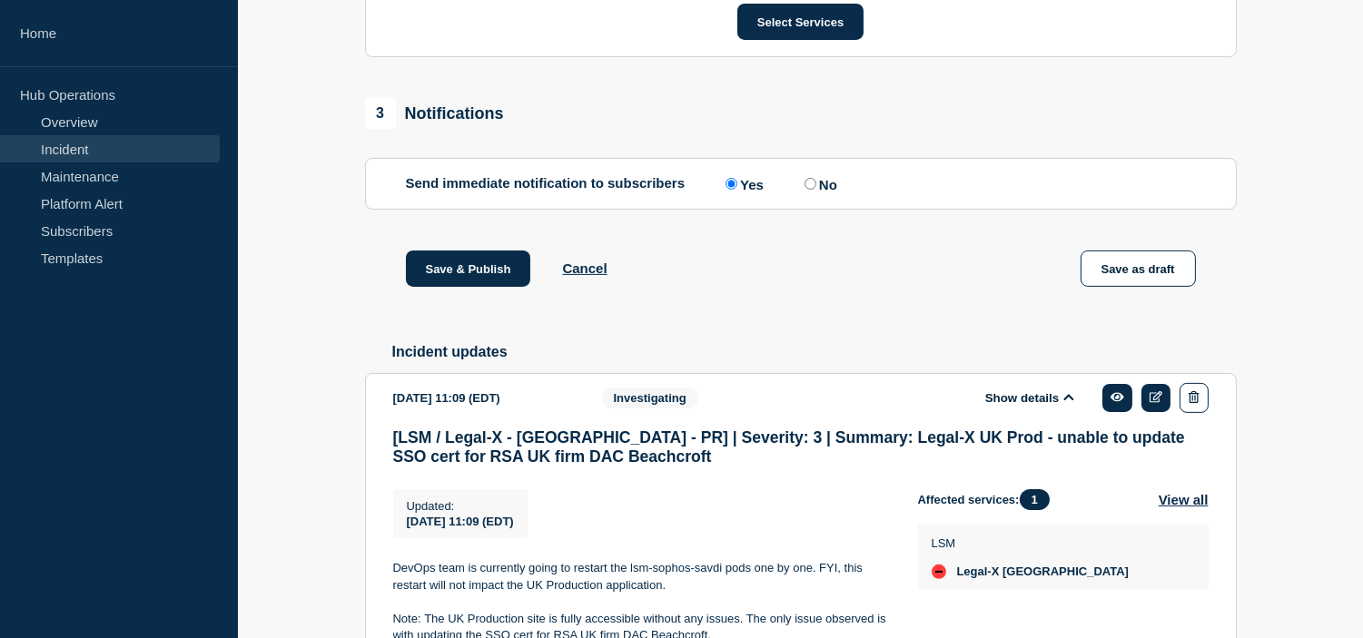
scroll to position [1210, 0]
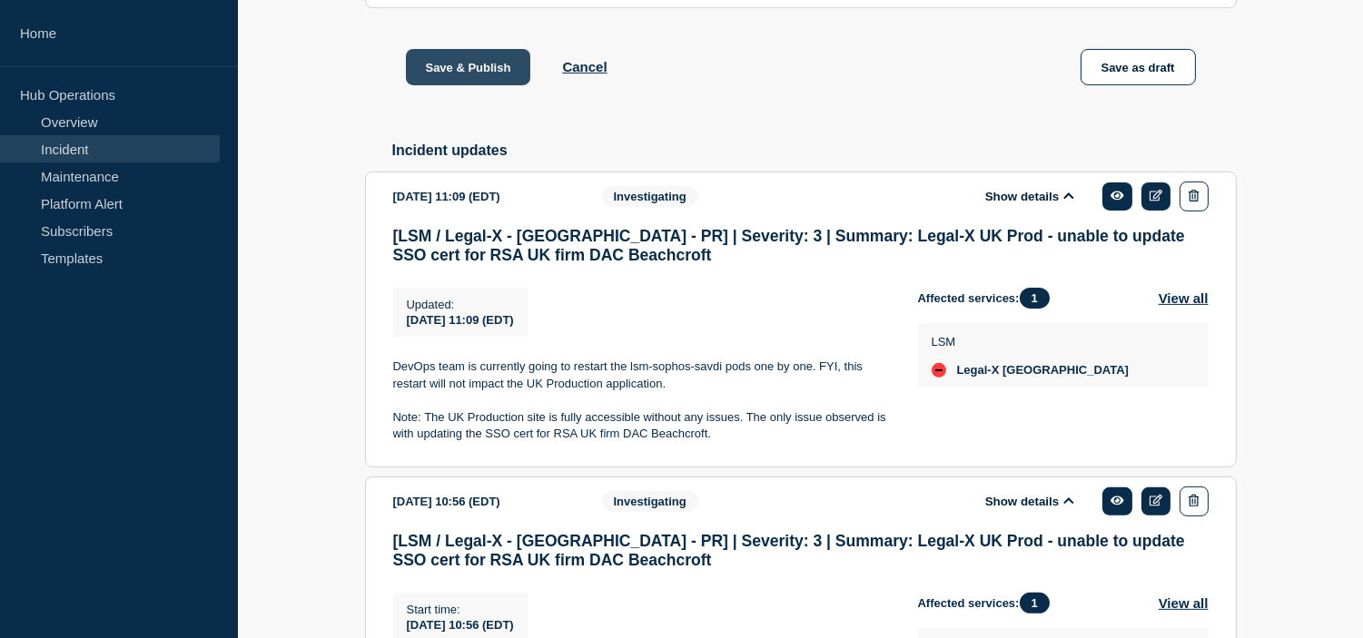
click at [461, 85] on button "Save & Publish" at bounding box center [468, 67] width 125 height 36
